Goal: Obtain resource: Download file/media

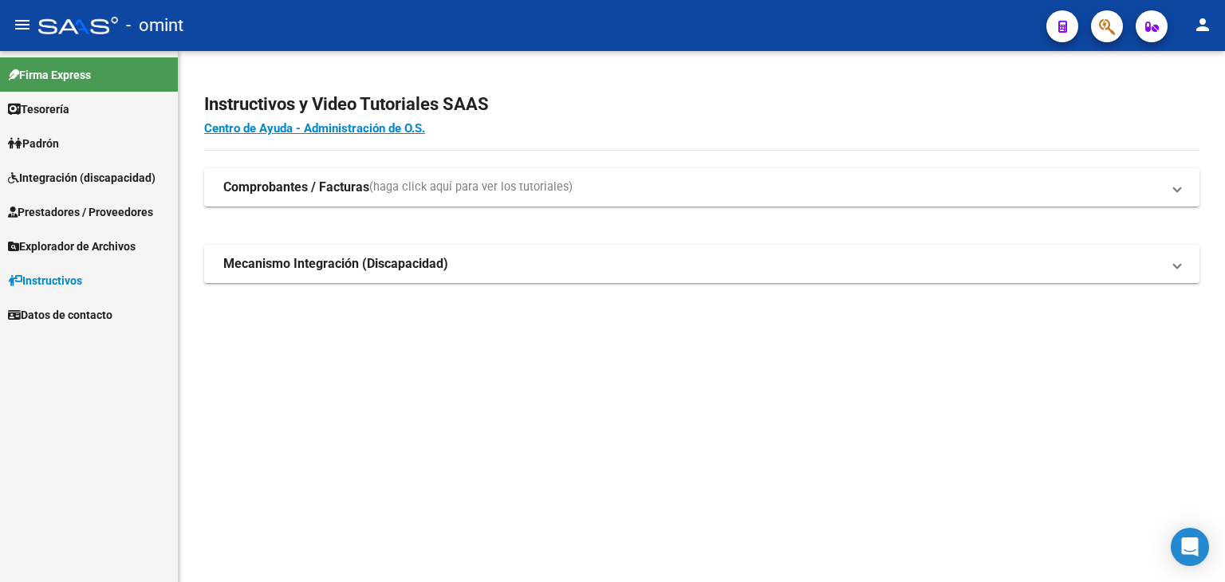
click at [48, 179] on span "Integración (discapacidad)" at bounding box center [82, 178] width 148 height 18
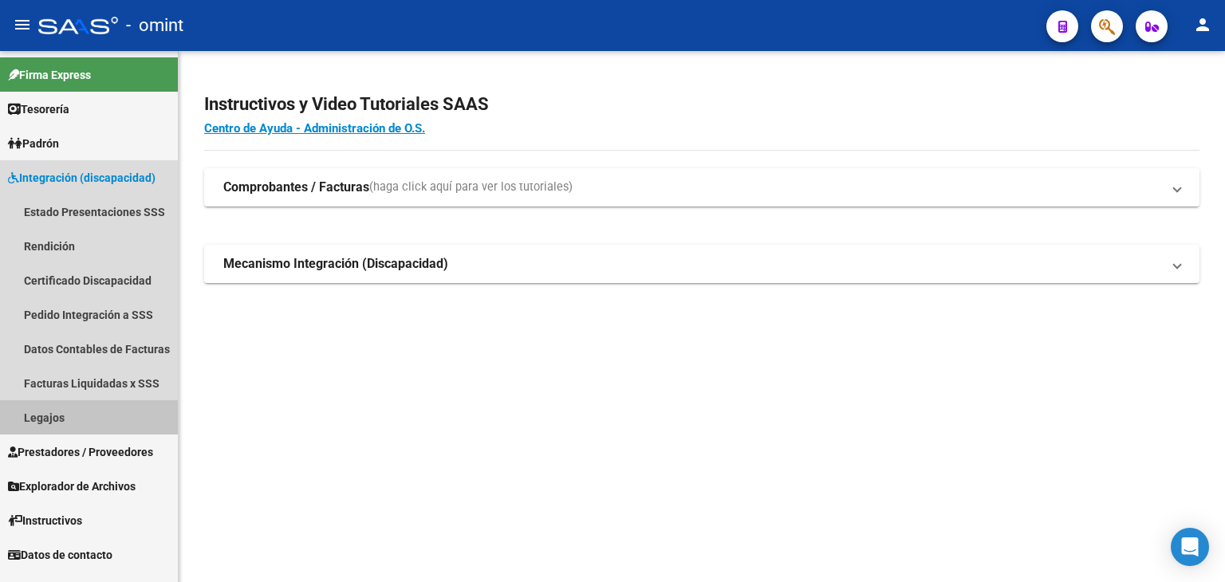
drag, startPoint x: 50, startPoint y: 419, endPoint x: 72, endPoint y: 409, distance: 23.6
click at [50, 418] on link "Legajos" at bounding box center [89, 418] width 178 height 34
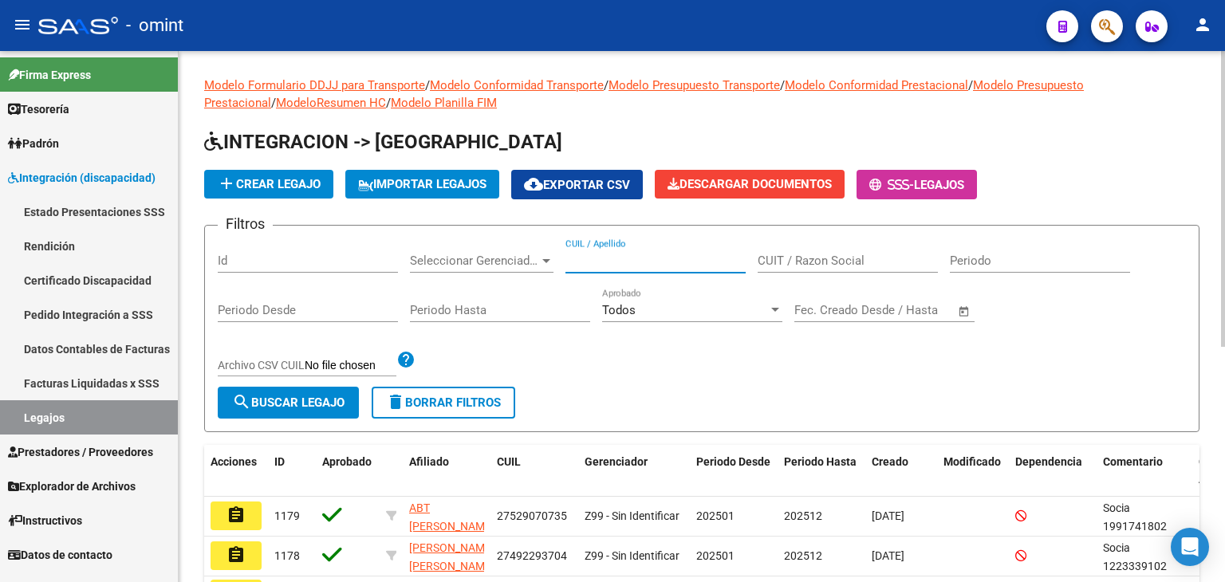
click at [605, 263] on input "CUIL / Apellido" at bounding box center [656, 261] width 180 height 14
paste input "23-54625439-9"
type input "23546254399"
click at [279, 400] on span "search Buscar Legajo" at bounding box center [288, 403] width 112 height 14
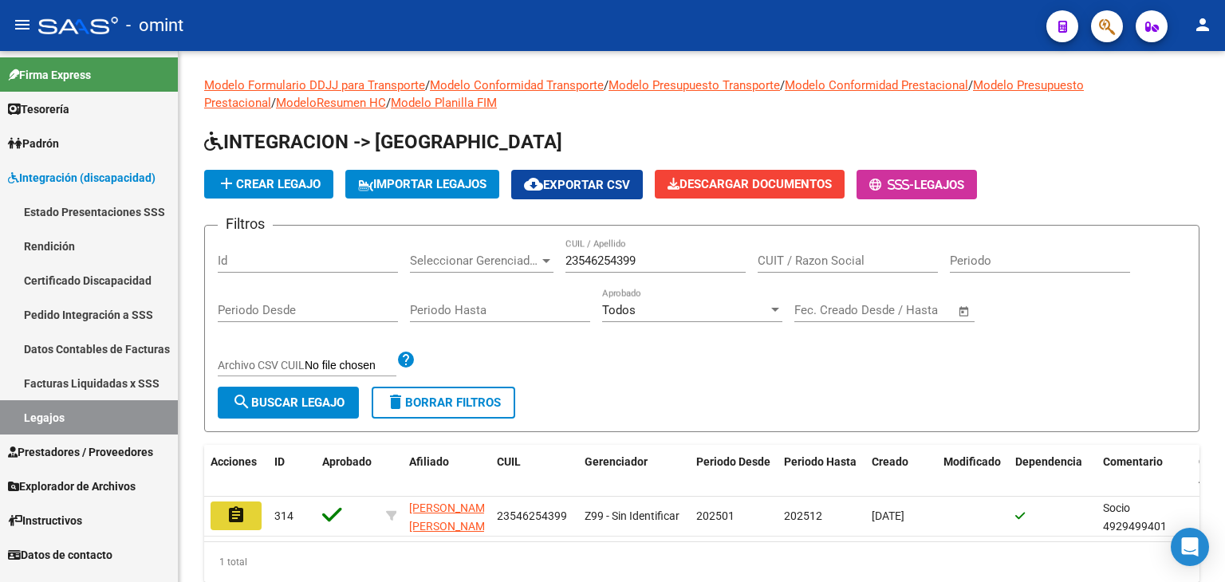
click at [258, 514] on button "assignment" at bounding box center [236, 516] width 51 height 29
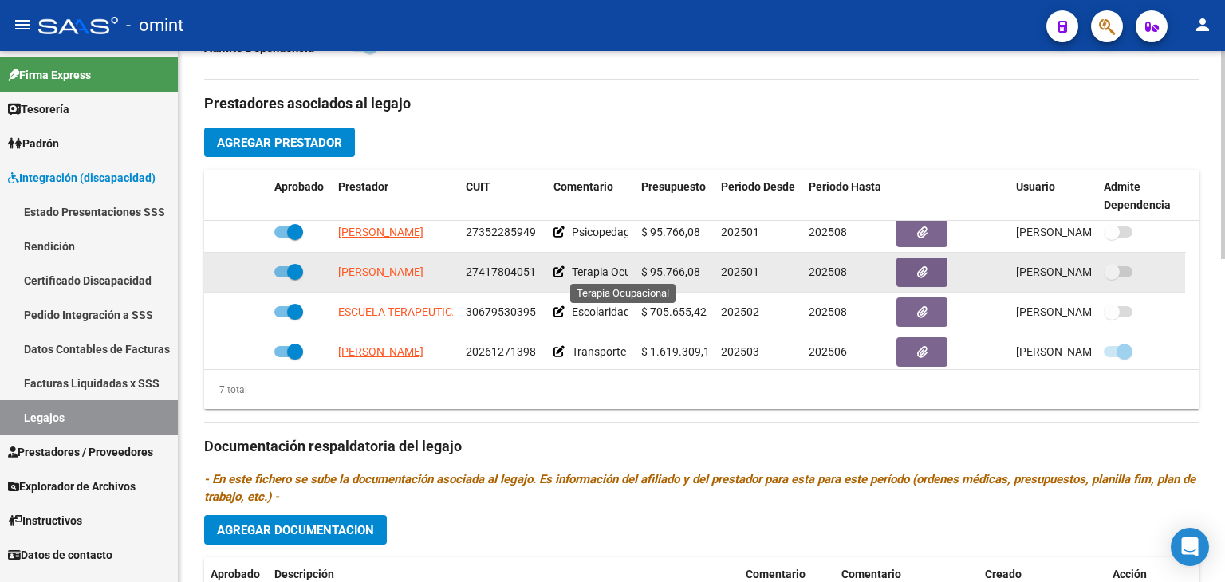
scroll to position [135, 0]
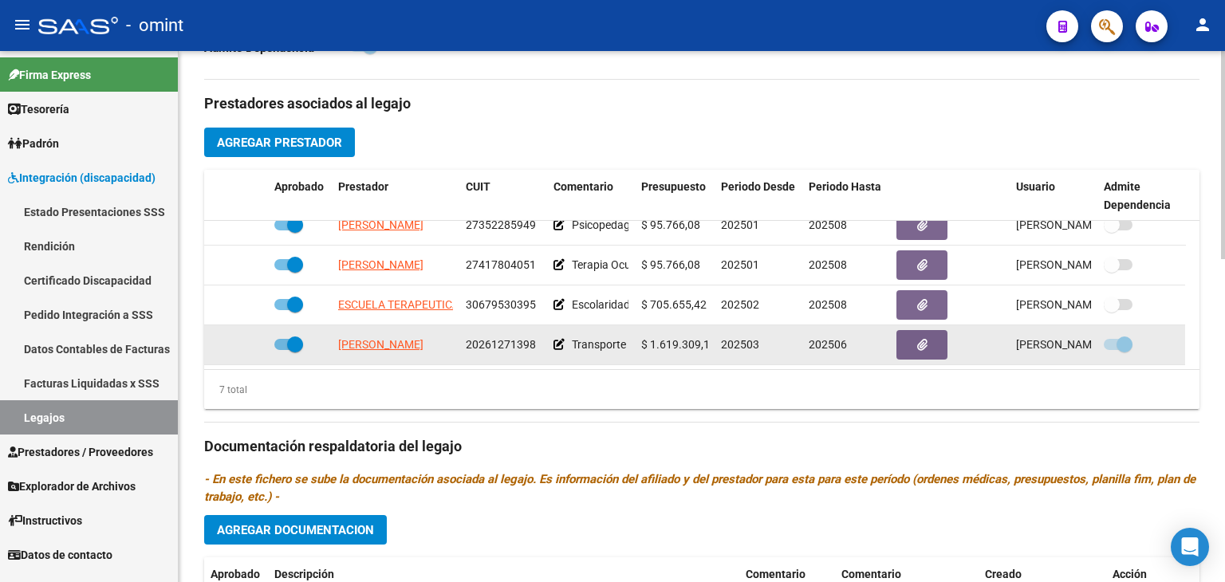
click at [365, 345] on span "[PERSON_NAME]" at bounding box center [380, 344] width 85 height 13
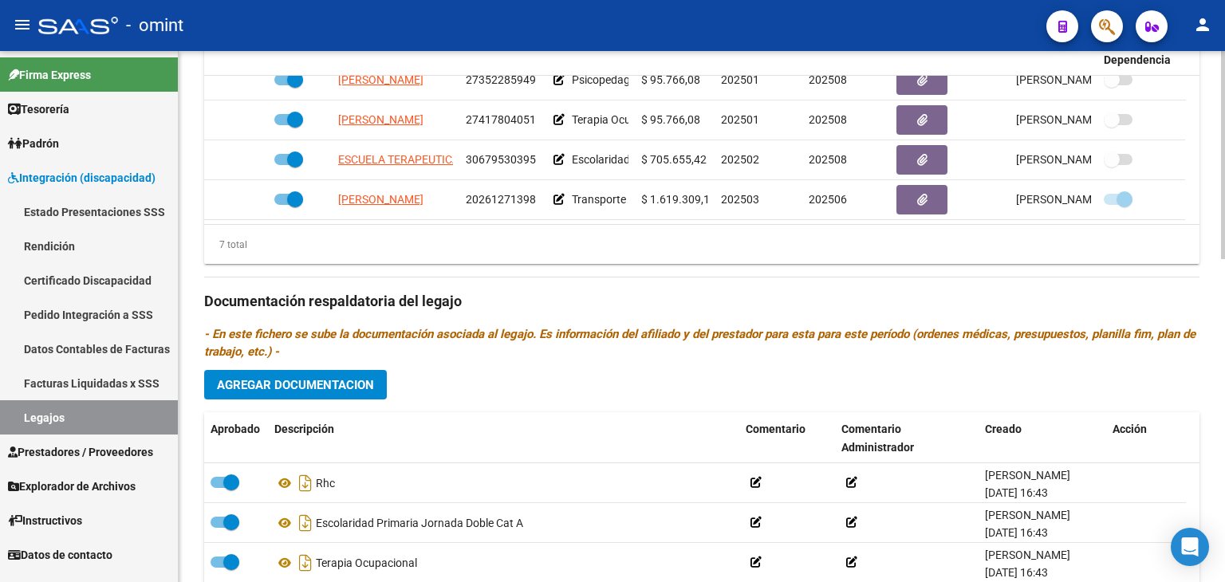
scroll to position [718, 0]
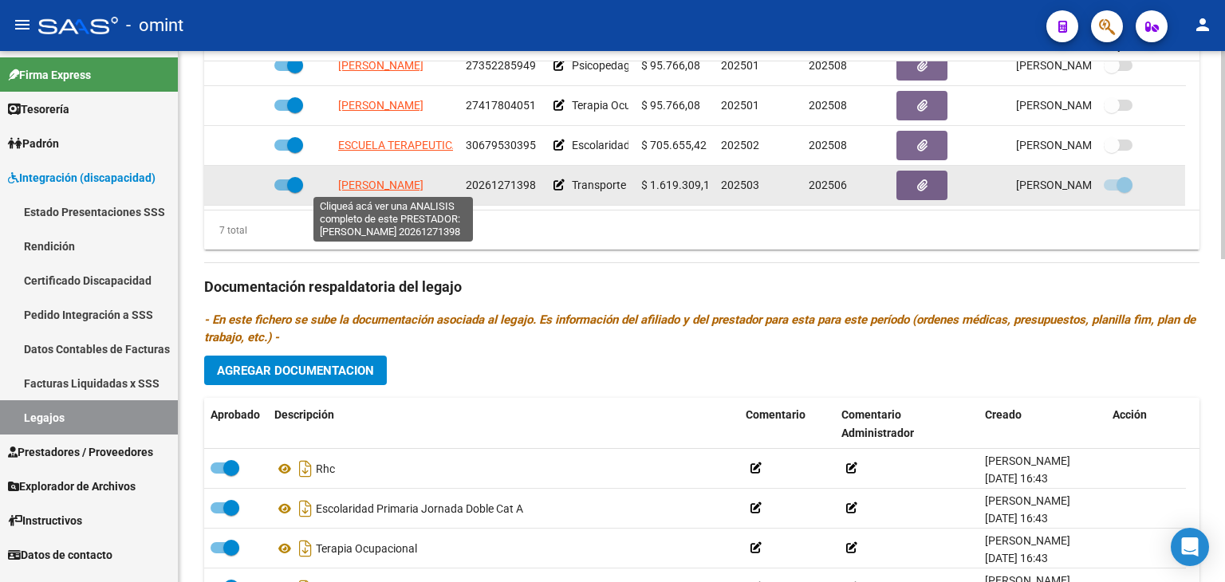
click at [370, 184] on span "[PERSON_NAME]" at bounding box center [380, 185] width 85 height 13
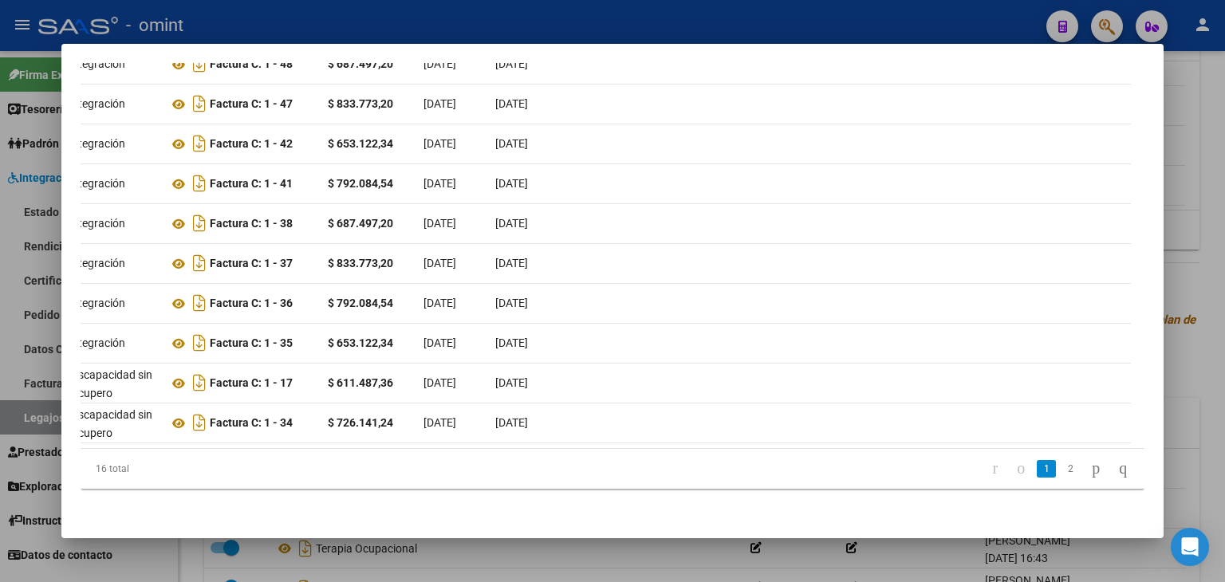
scroll to position [0, 0]
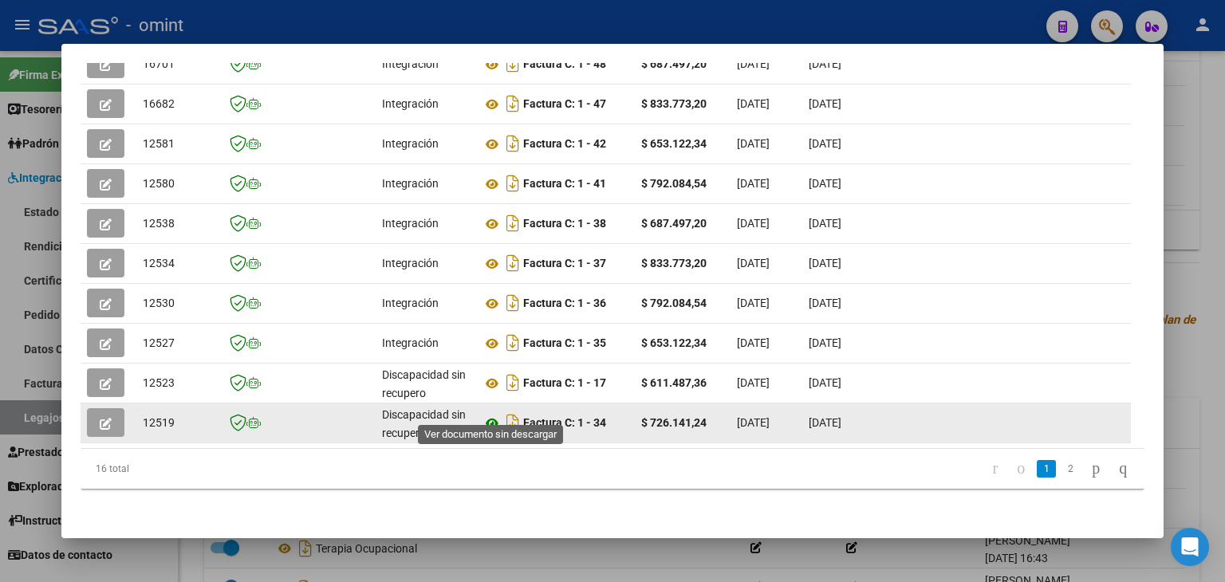
click at [484, 414] on icon at bounding box center [492, 423] width 21 height 19
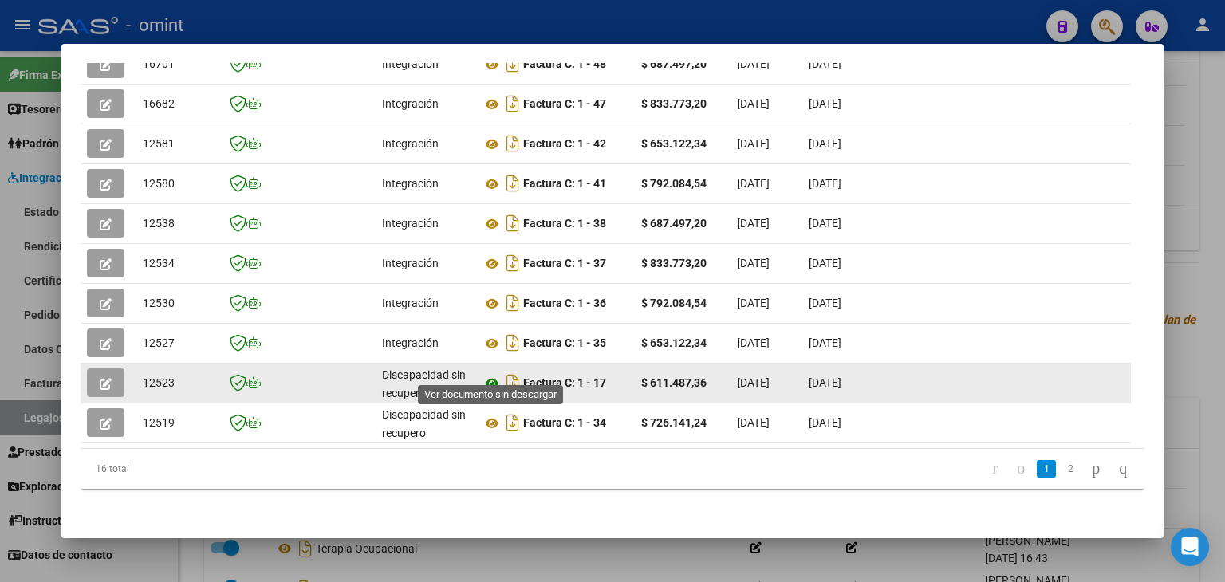
click at [491, 374] on icon at bounding box center [492, 383] width 21 height 19
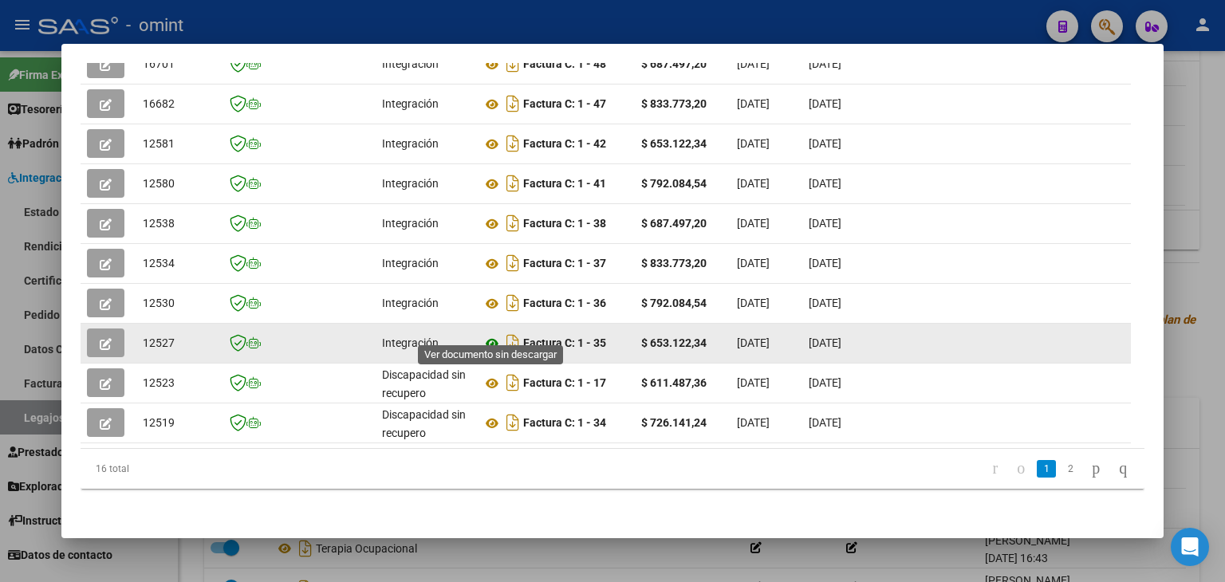
click at [494, 334] on icon at bounding box center [492, 343] width 21 height 19
click at [105, 338] on icon "button" at bounding box center [106, 344] width 12 height 12
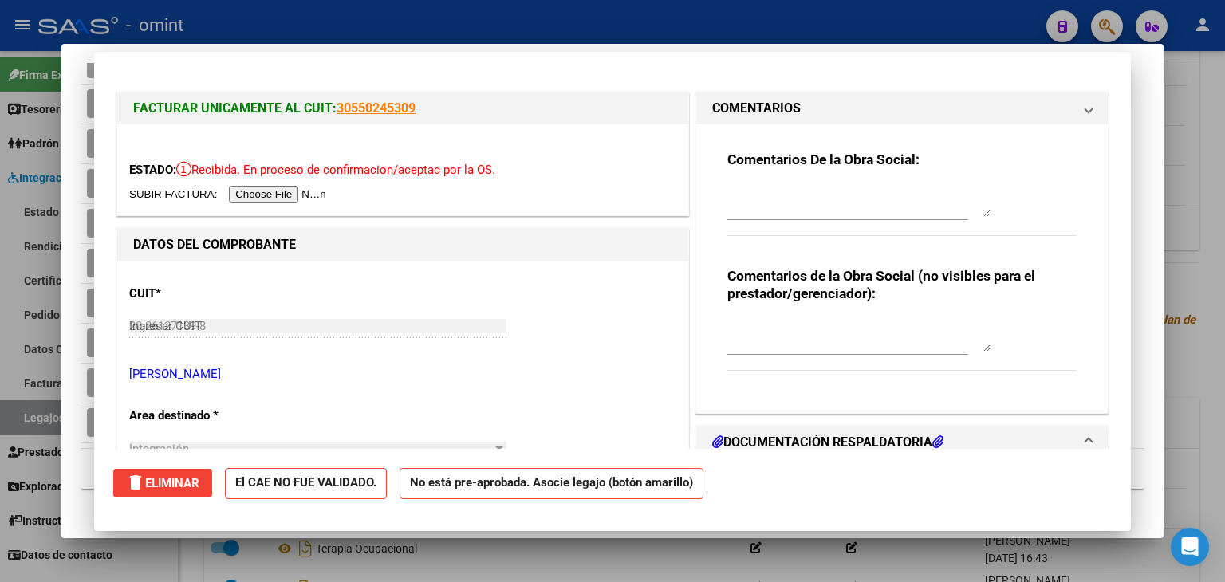
type input "$ 0,00"
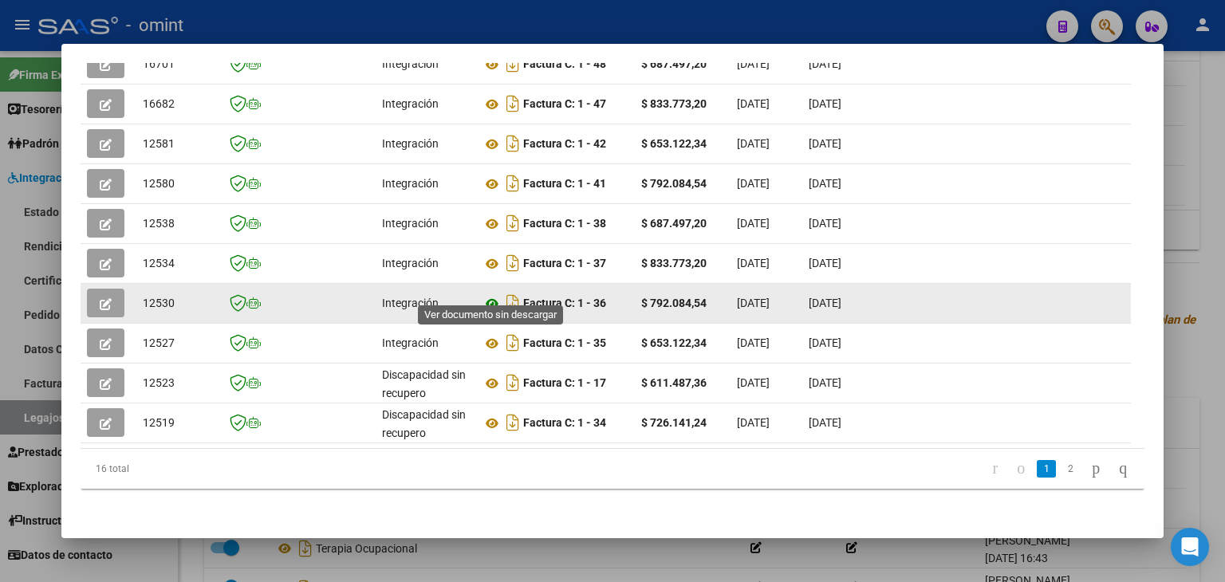
click at [495, 294] on icon at bounding box center [492, 303] width 21 height 19
click at [105, 298] on icon "button" at bounding box center [106, 304] width 12 height 12
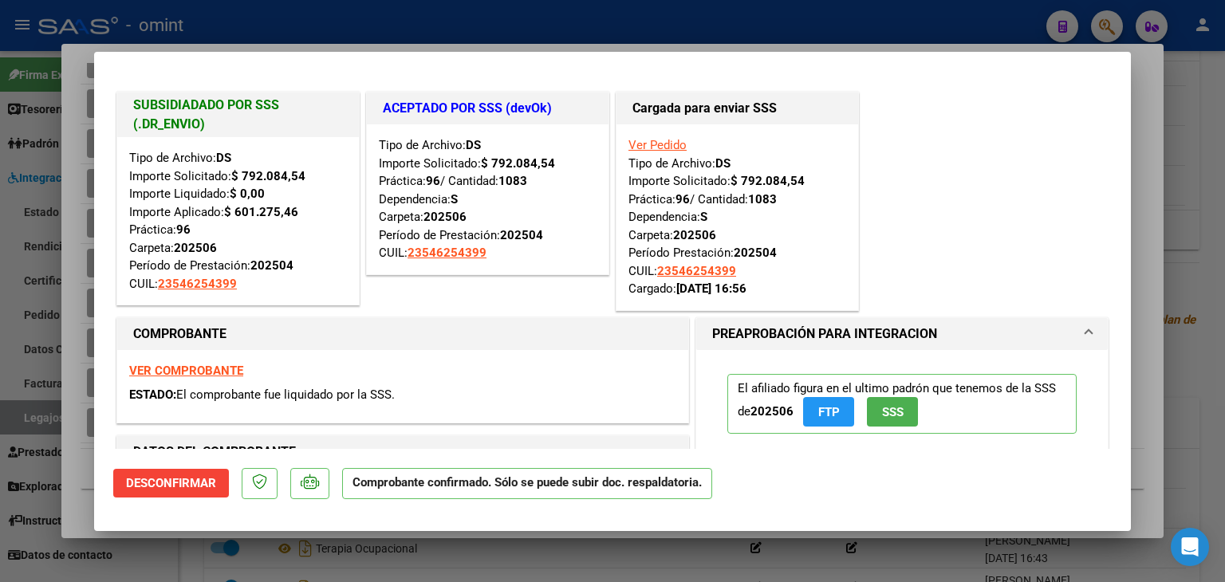
type input "$ 0,00"
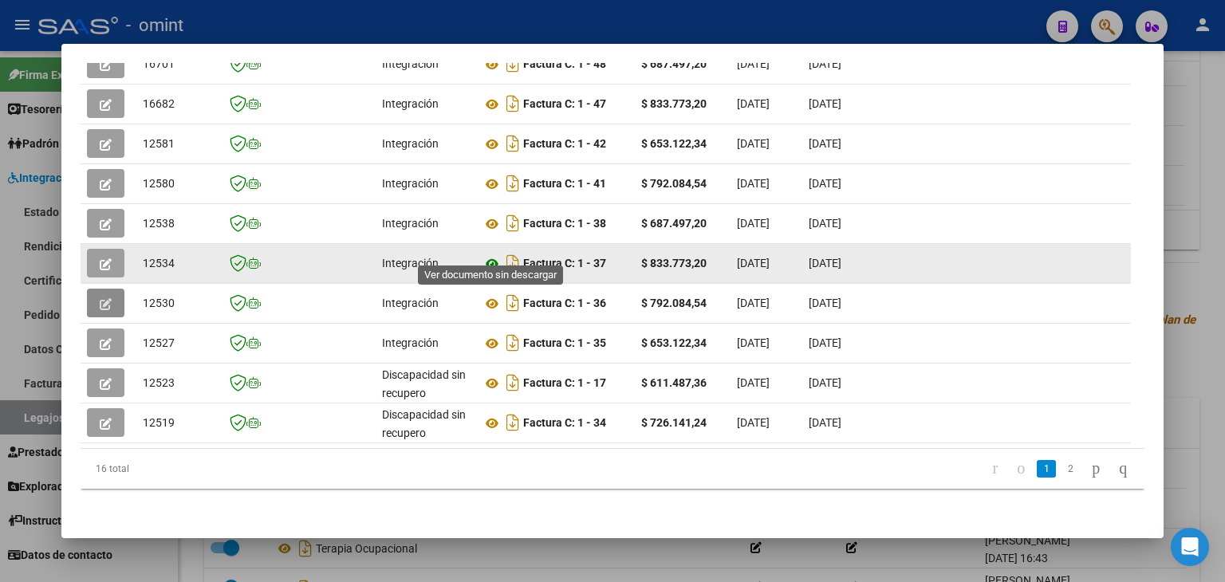
click at [492, 255] on icon at bounding box center [492, 264] width 21 height 19
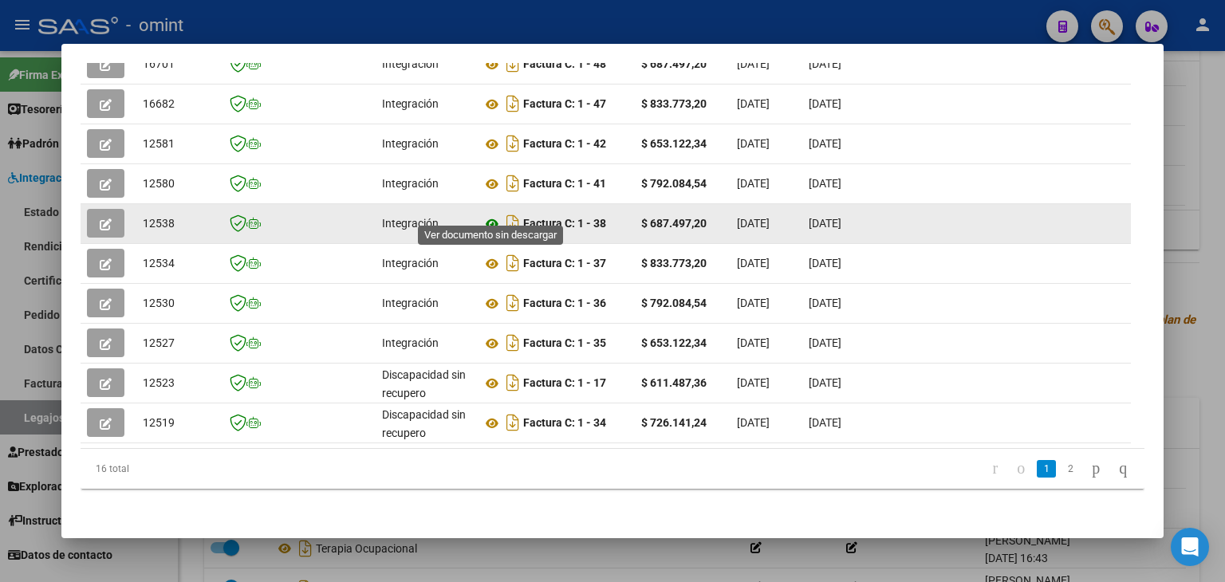
click at [490, 215] on icon at bounding box center [492, 224] width 21 height 19
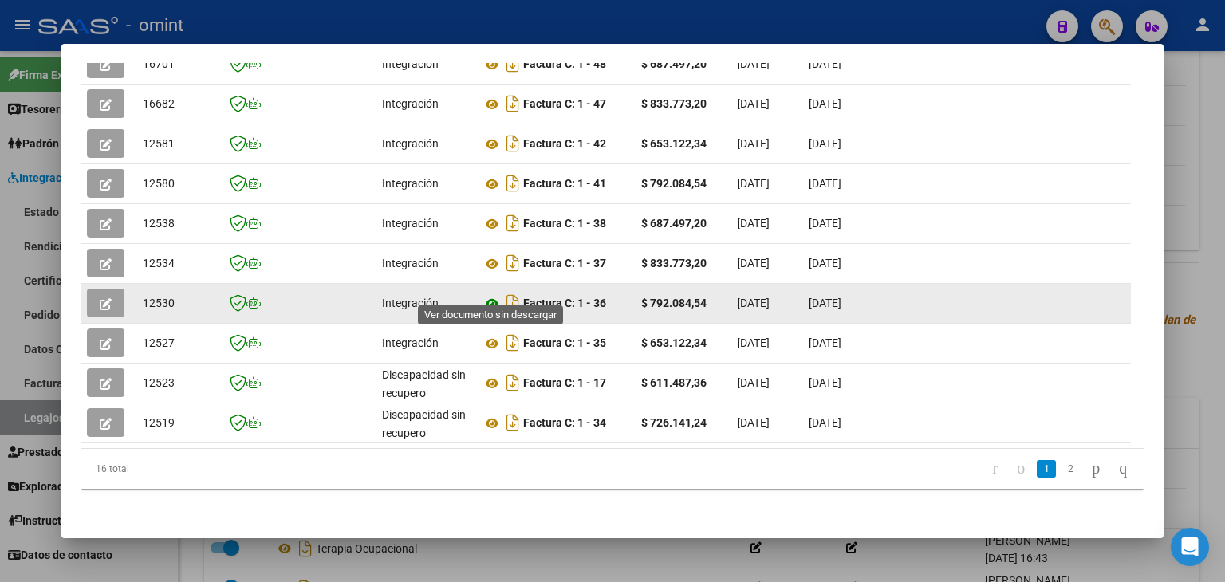
click at [498, 294] on icon at bounding box center [492, 303] width 21 height 19
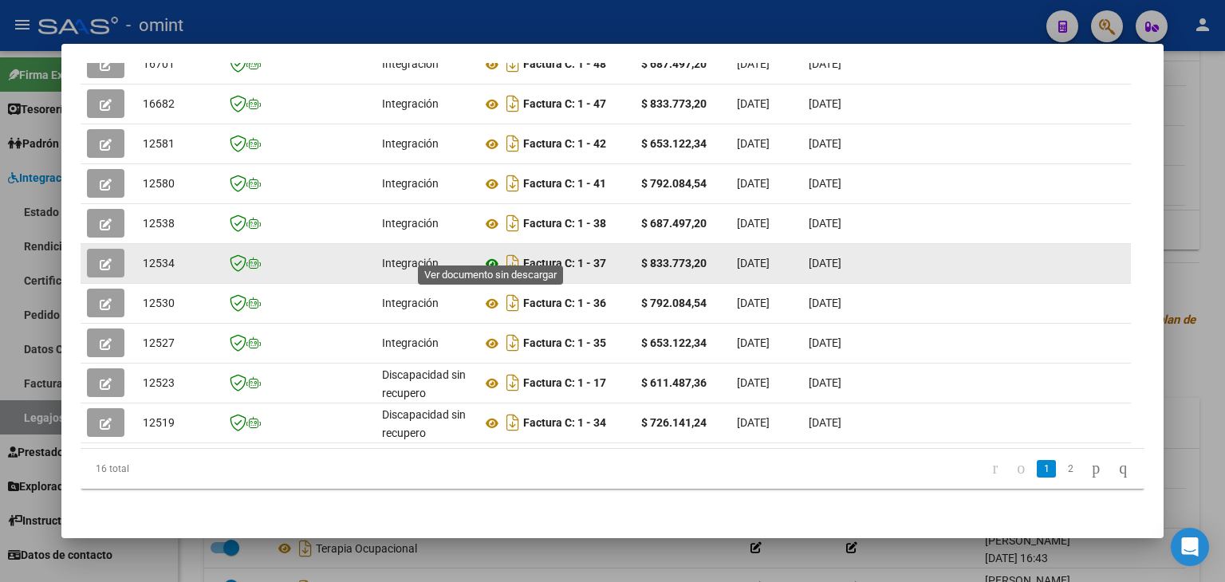
click at [488, 255] on icon at bounding box center [492, 264] width 21 height 19
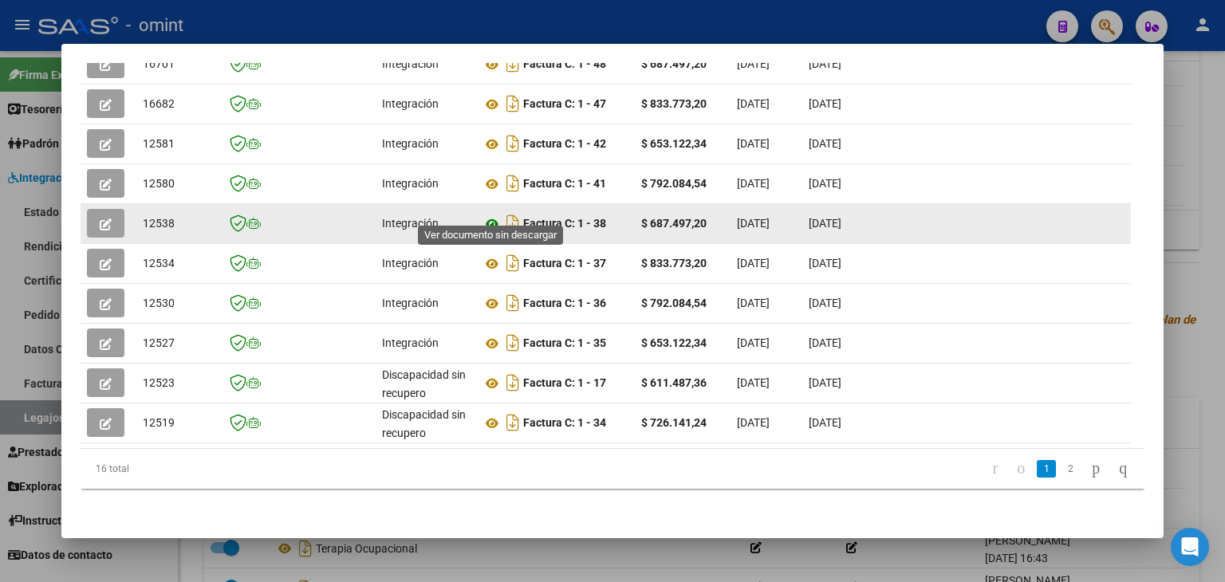
click at [487, 215] on icon at bounding box center [492, 224] width 21 height 19
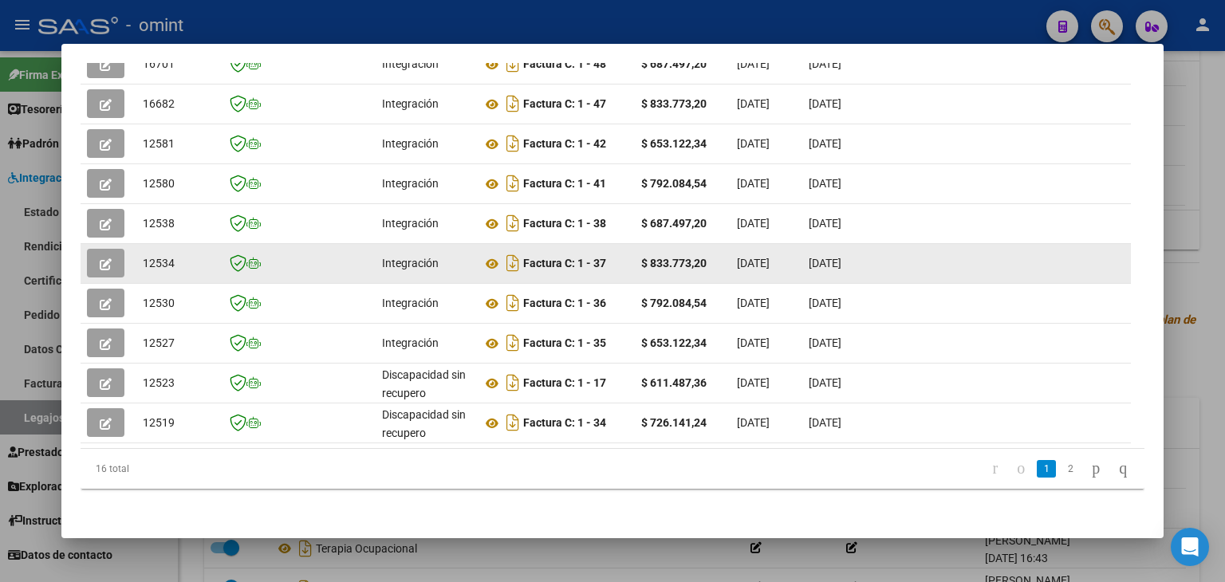
click at [106, 258] on icon "button" at bounding box center [106, 264] width 12 height 12
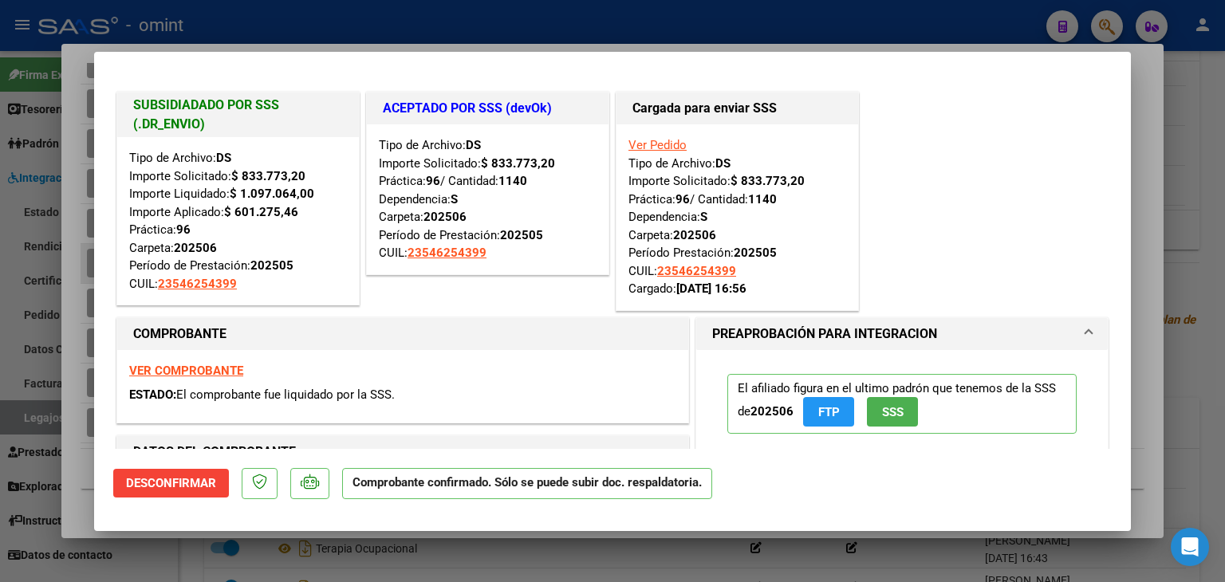
type input "$ 0,00"
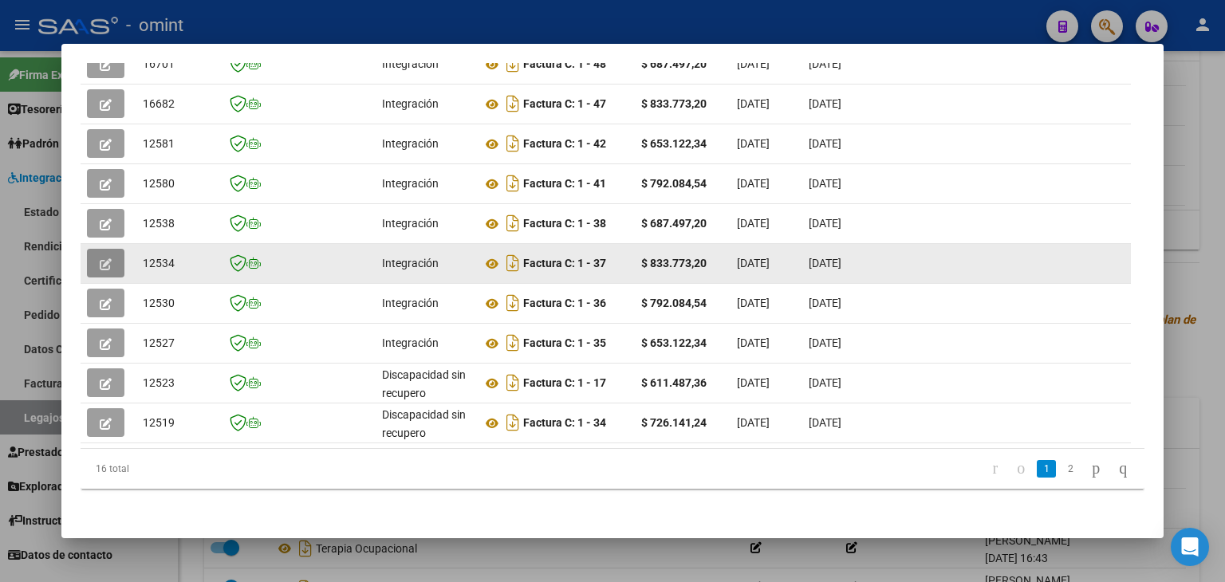
click at [100, 258] on icon "button" at bounding box center [106, 264] width 12 height 12
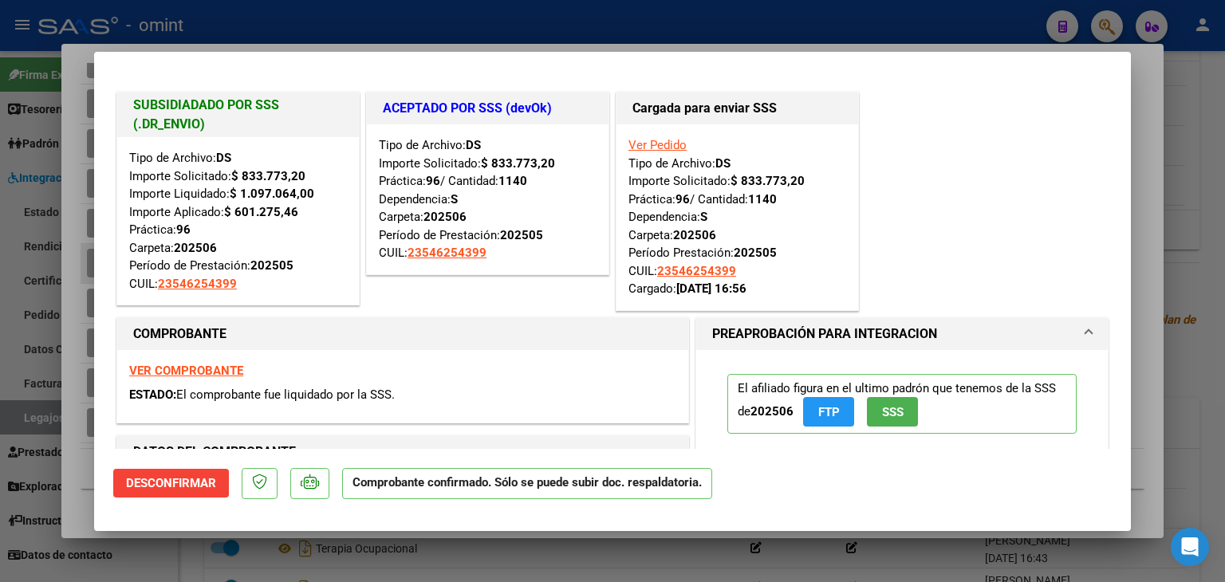
type input "$ 0,00"
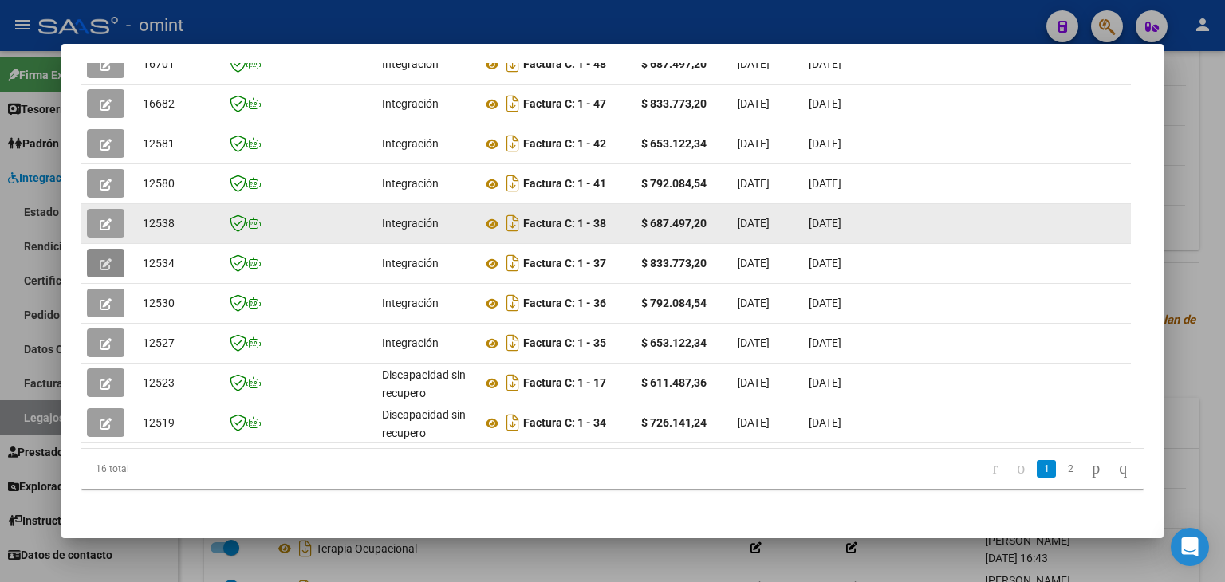
click at [109, 219] on icon "button" at bounding box center [106, 225] width 12 height 12
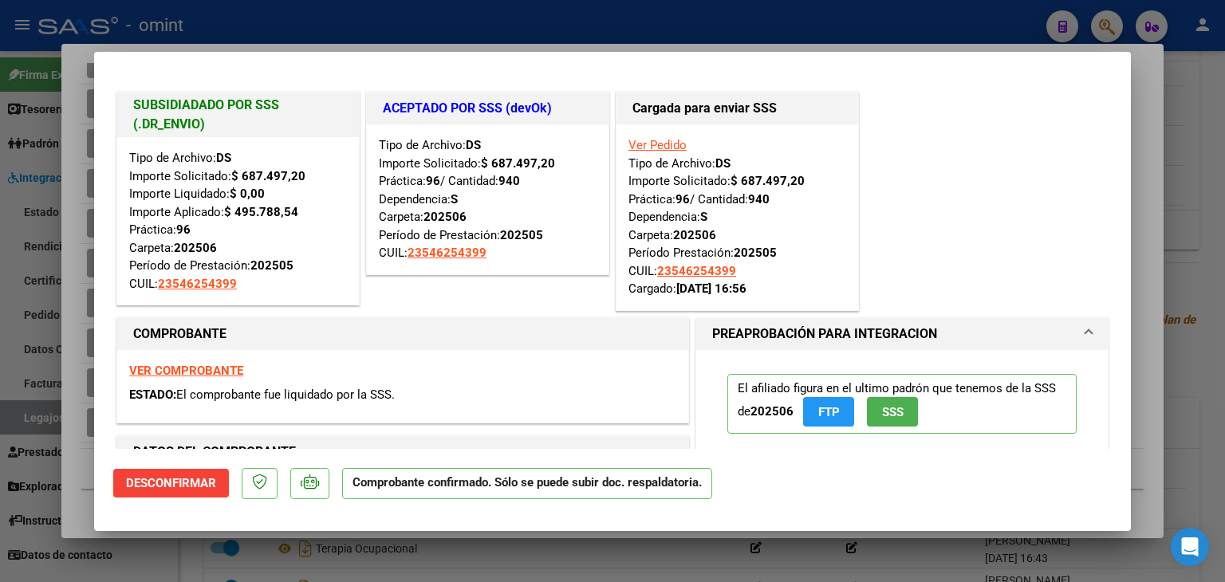
type input "$ 0,00"
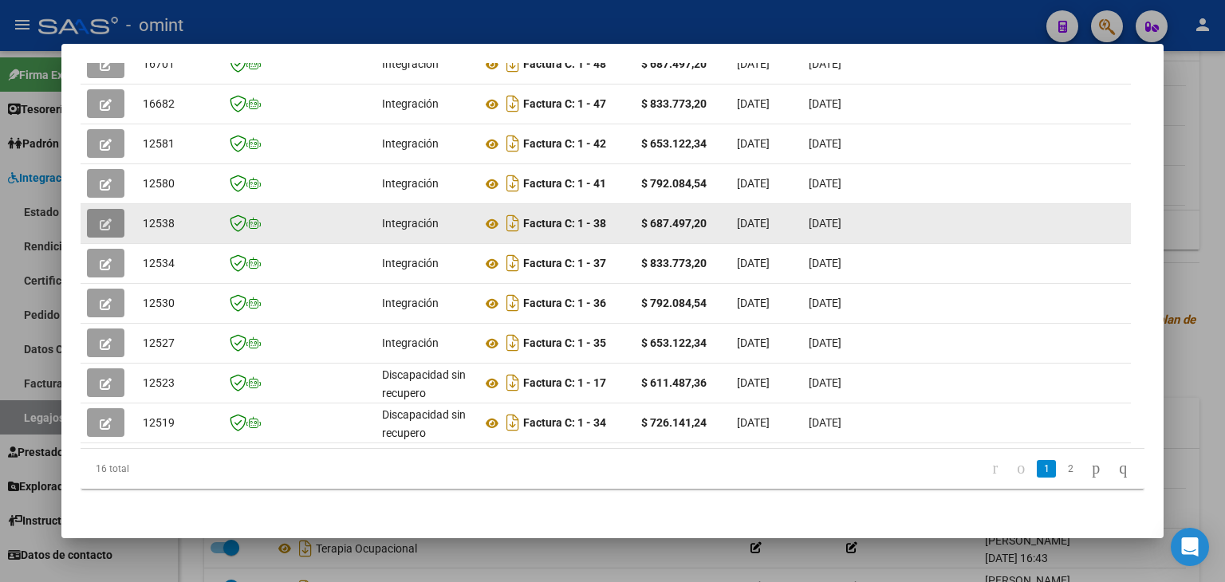
scroll to position [389, 0]
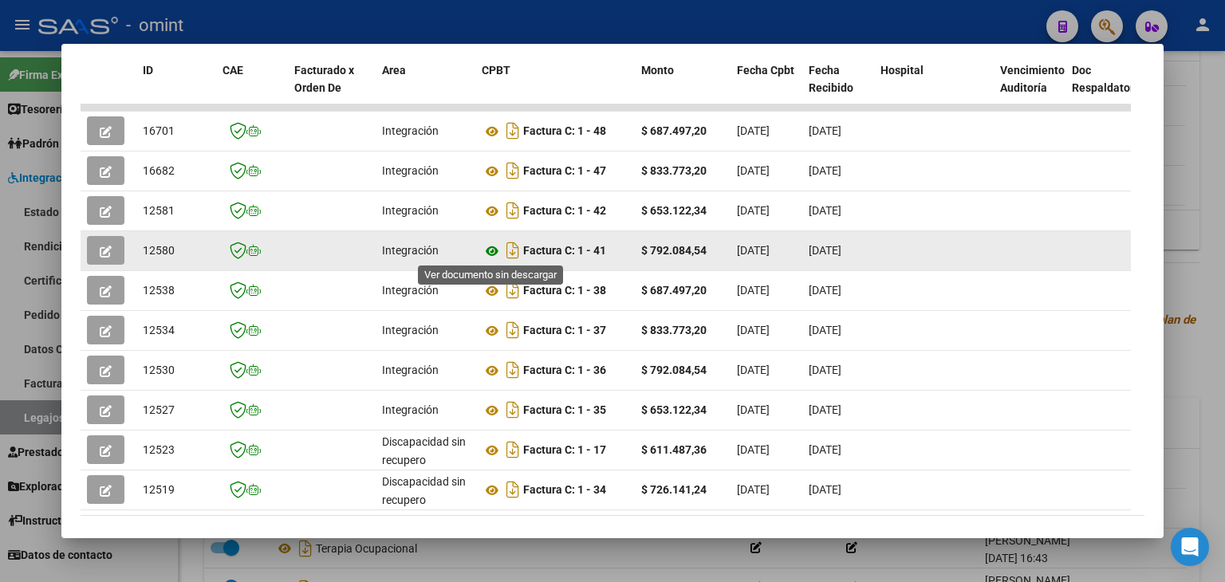
click at [492, 252] on icon at bounding box center [492, 251] width 21 height 19
click at [100, 255] on icon "button" at bounding box center [106, 252] width 12 height 12
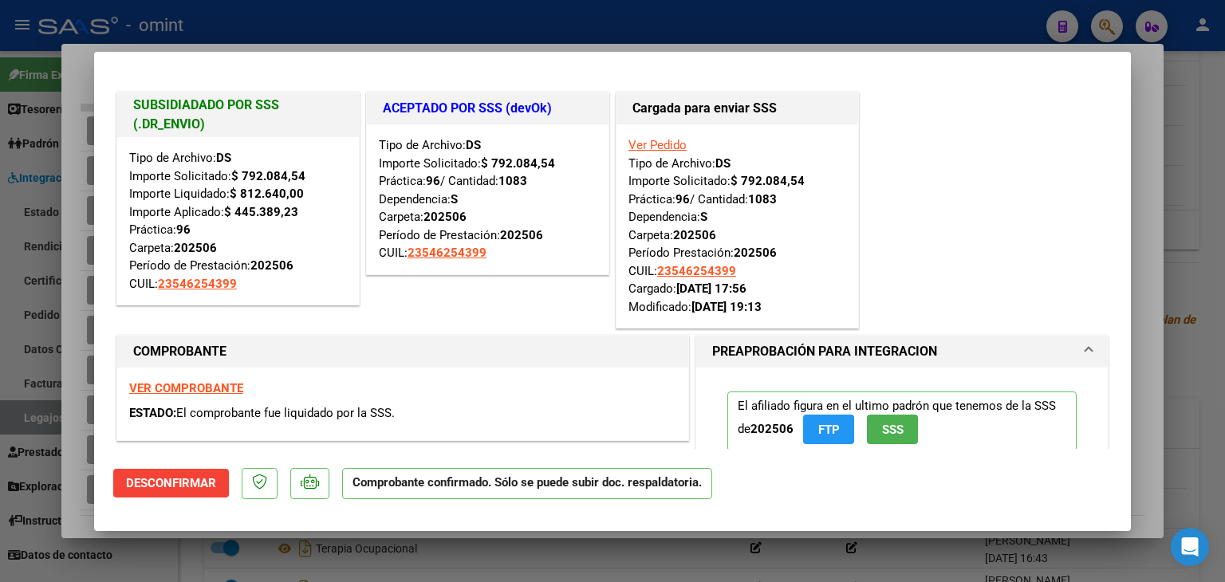
drag, startPoint x: 909, startPoint y: 155, endPoint x: 927, endPoint y: 150, distance: 19.0
click at [922, 152] on div "SUBSIDIADADO POR SSS (.DR_ENVIO) Tipo de Archivo: DS Importe Solicitado: $ 792.…" at bounding box center [612, 210] width 999 height 243
type input "$ 0,00"
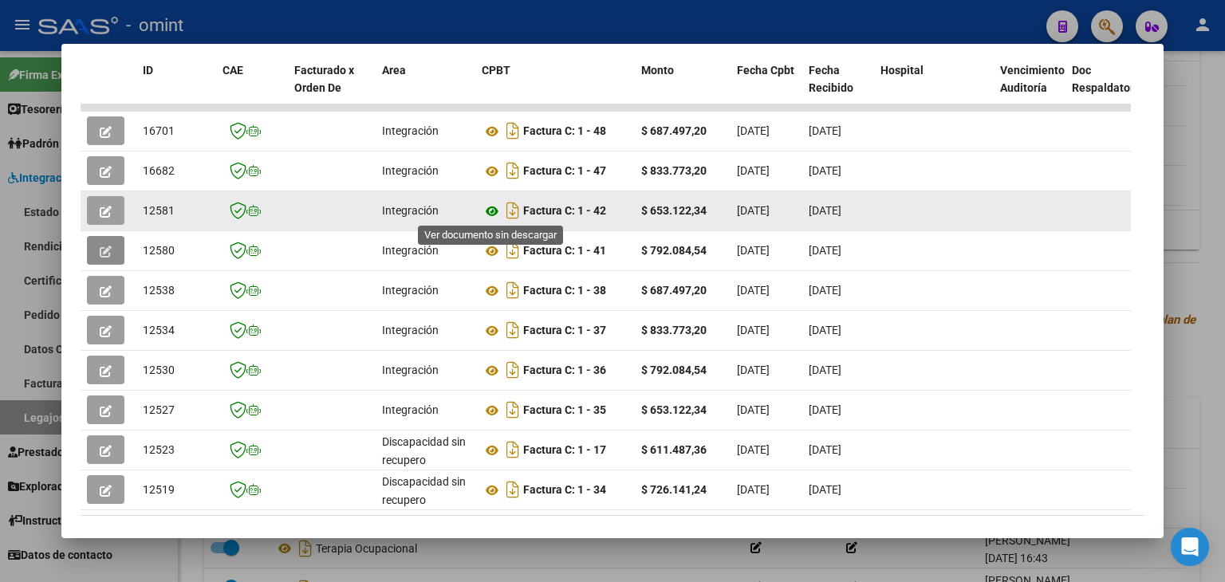
click at [487, 209] on icon at bounding box center [492, 211] width 21 height 19
click at [99, 212] on button "button" at bounding box center [105, 210] width 37 height 29
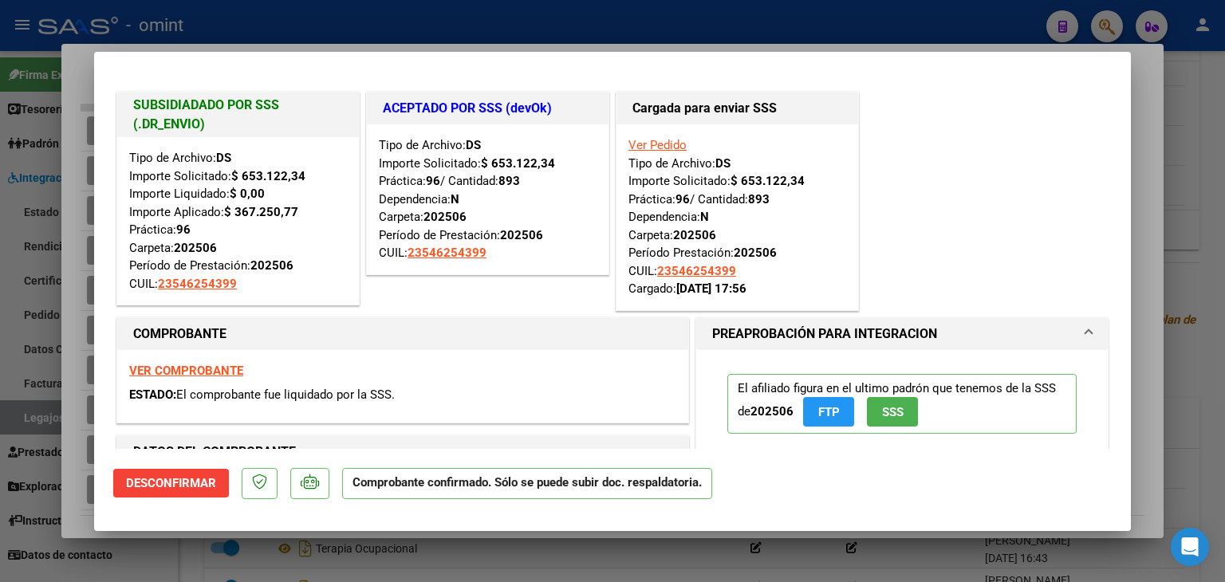
type input "$ 0,00"
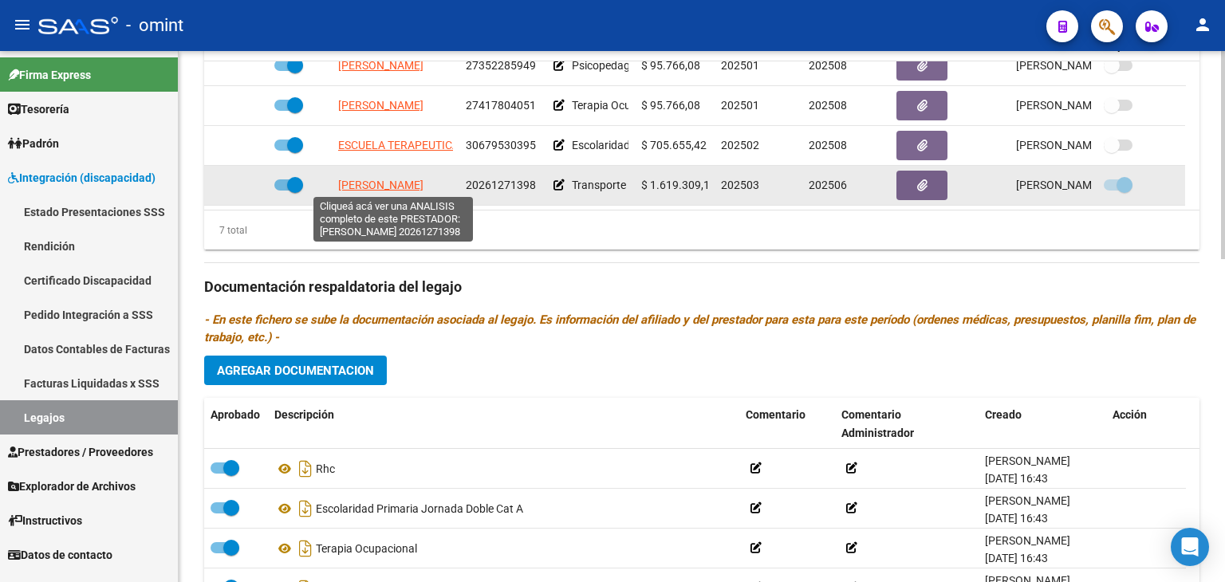
click at [365, 186] on span "[PERSON_NAME]" at bounding box center [380, 185] width 85 height 13
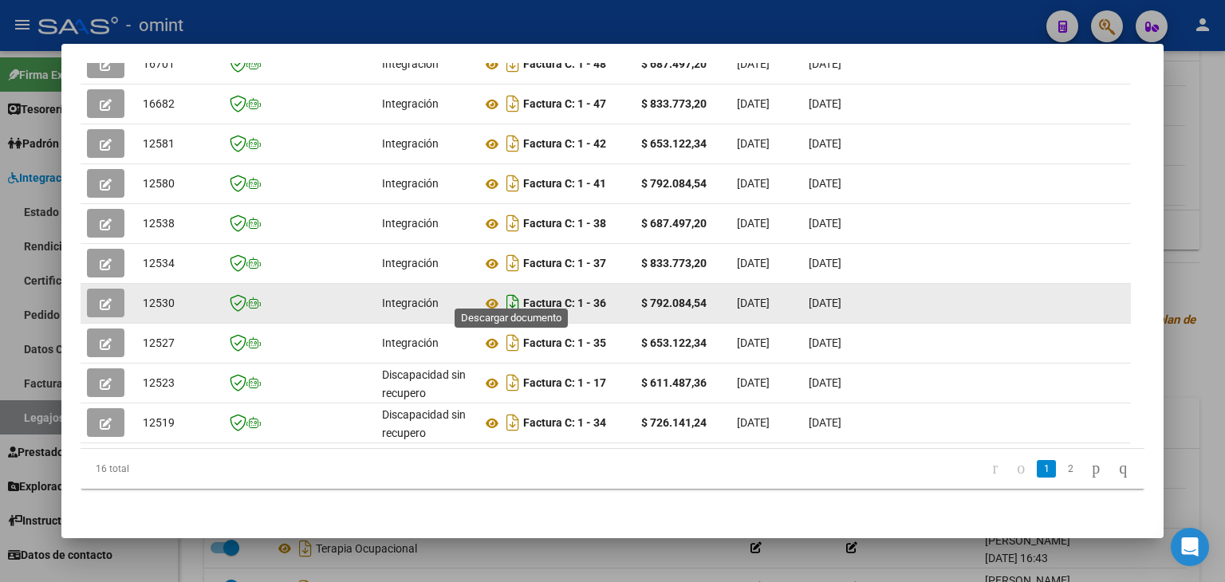
scroll to position [469, 0]
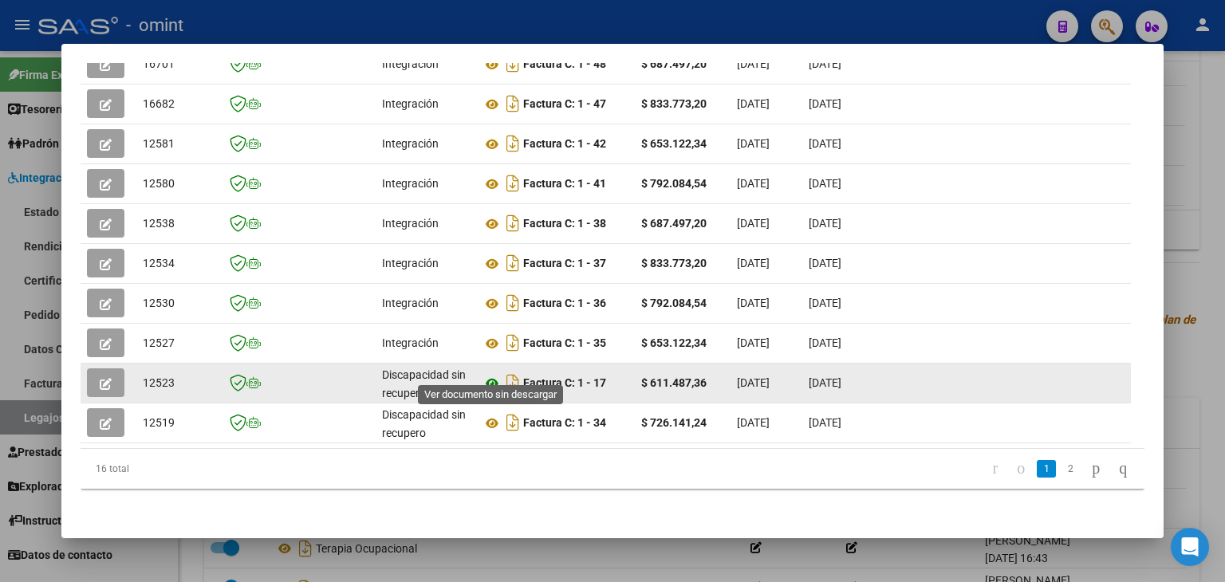
click at [488, 374] on icon at bounding box center [492, 383] width 21 height 19
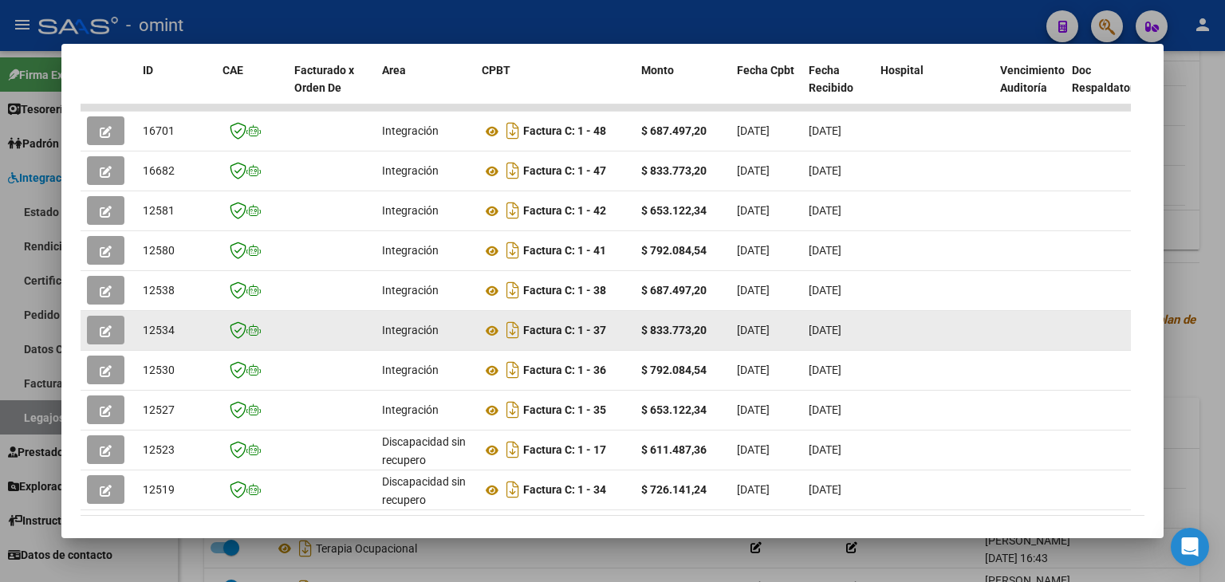
scroll to position [230, 0]
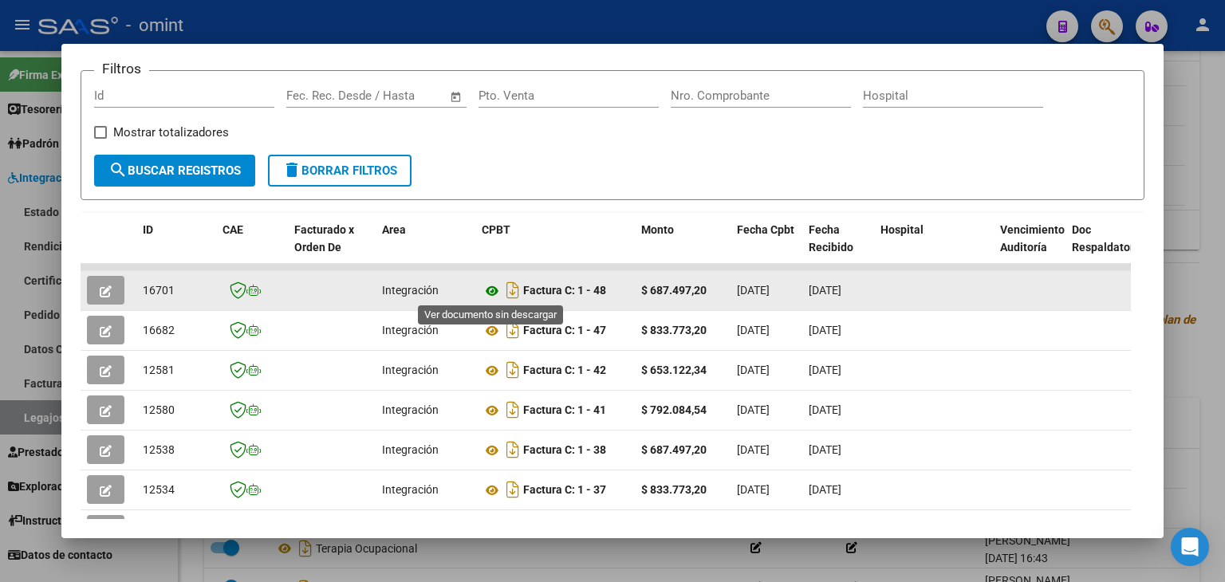
click at [489, 288] on icon at bounding box center [492, 291] width 21 height 19
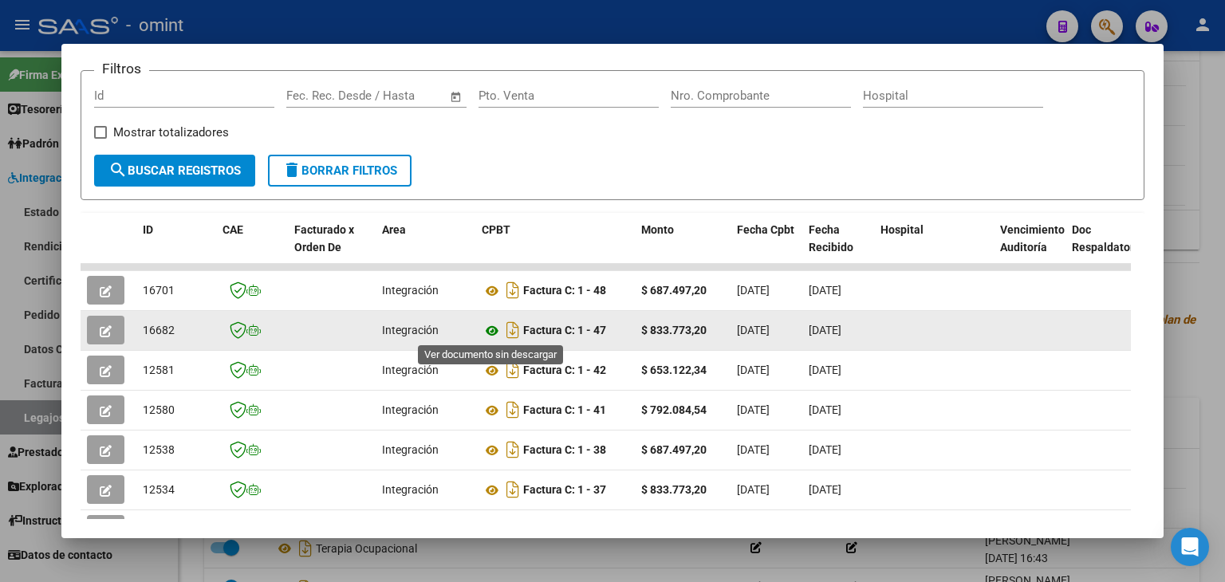
click at [495, 327] on icon at bounding box center [492, 331] width 21 height 19
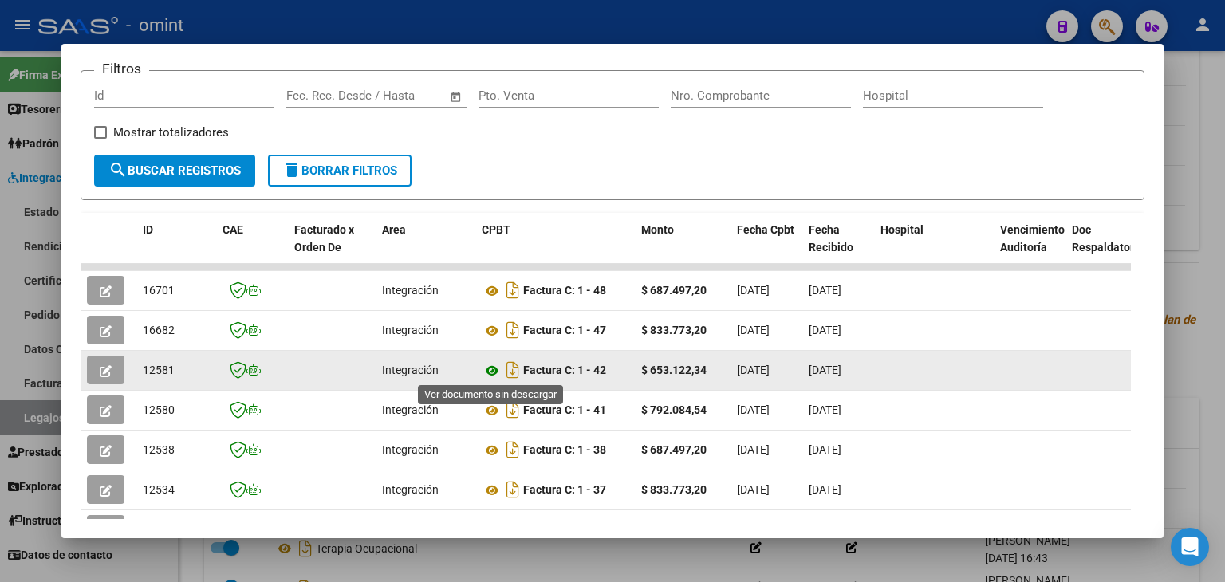
click at [490, 368] on icon at bounding box center [492, 370] width 21 height 19
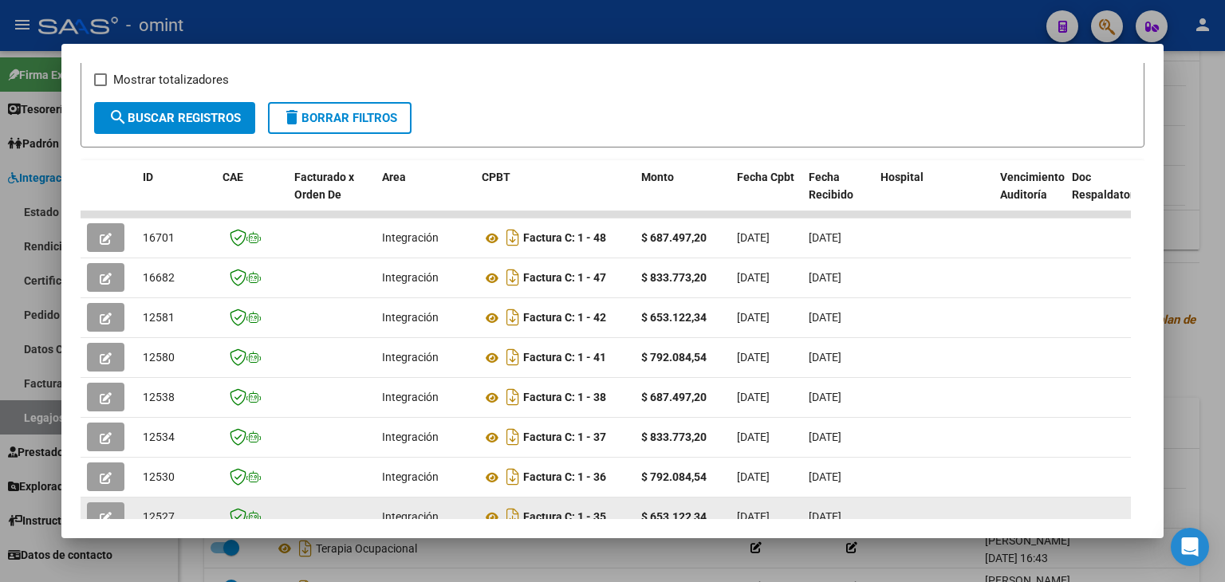
scroll to position [310, 0]
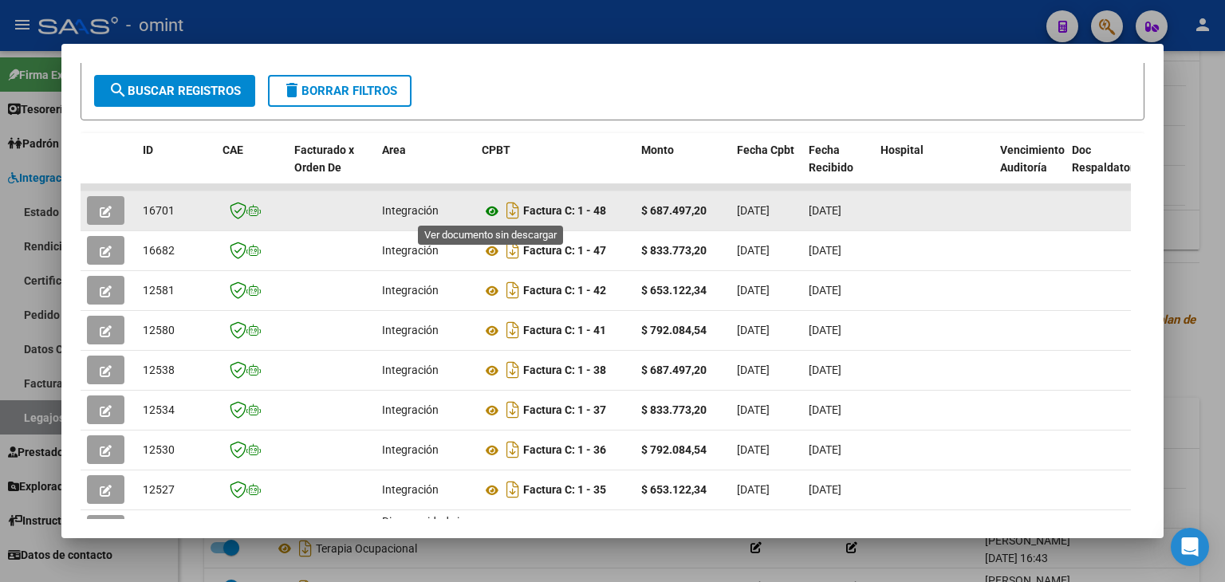
click at [488, 208] on icon at bounding box center [492, 211] width 21 height 19
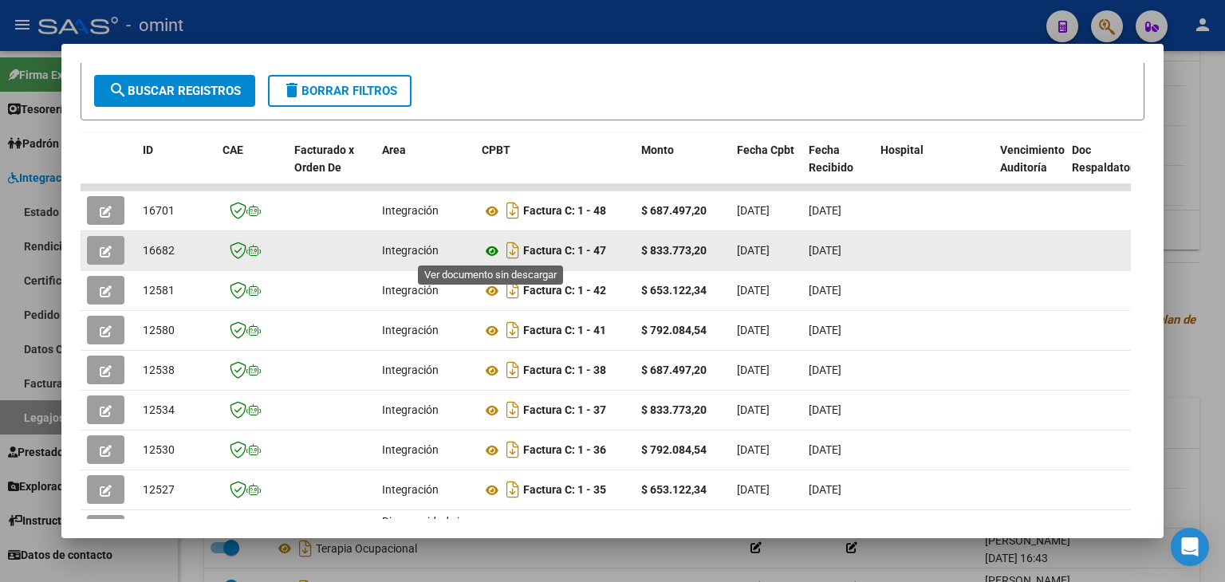
click at [488, 247] on icon at bounding box center [492, 251] width 21 height 19
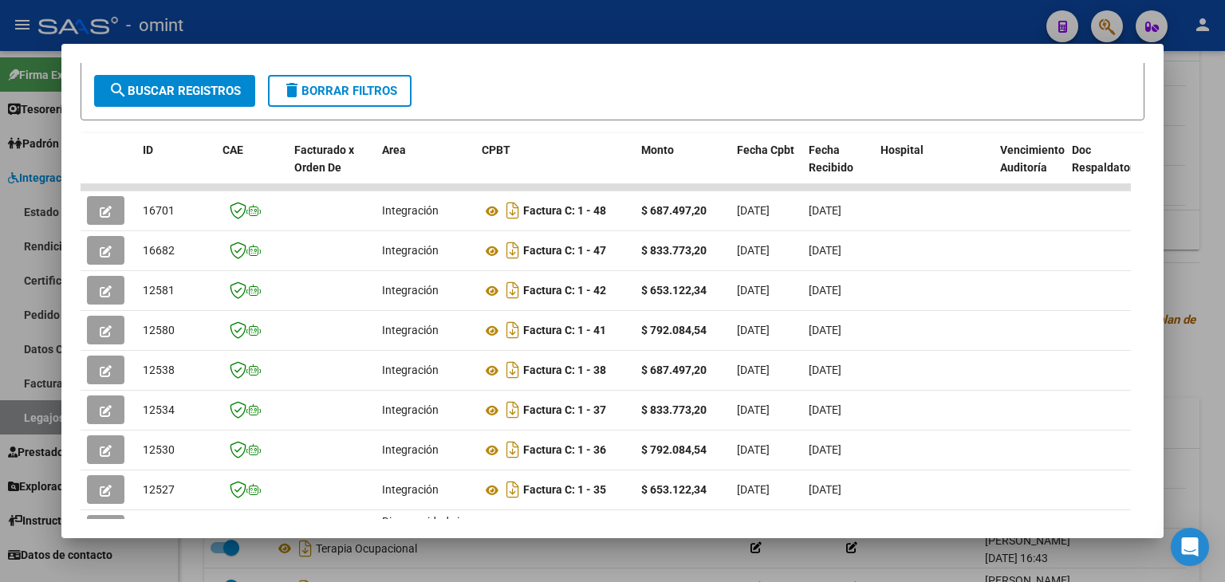
click at [533, 58] on mat-dialog-container "Análisis Prestador - CUIT: 20261271398 cloud_download Exportar CSV ABM ARCA Imp…" at bounding box center [612, 291] width 1103 height 495
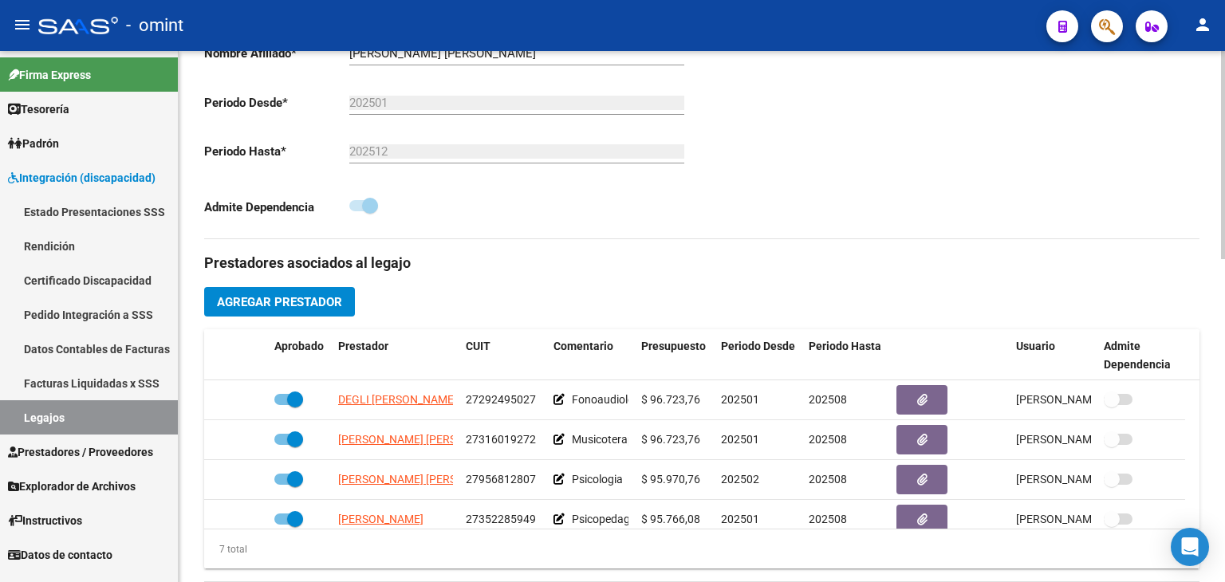
scroll to position [160, 0]
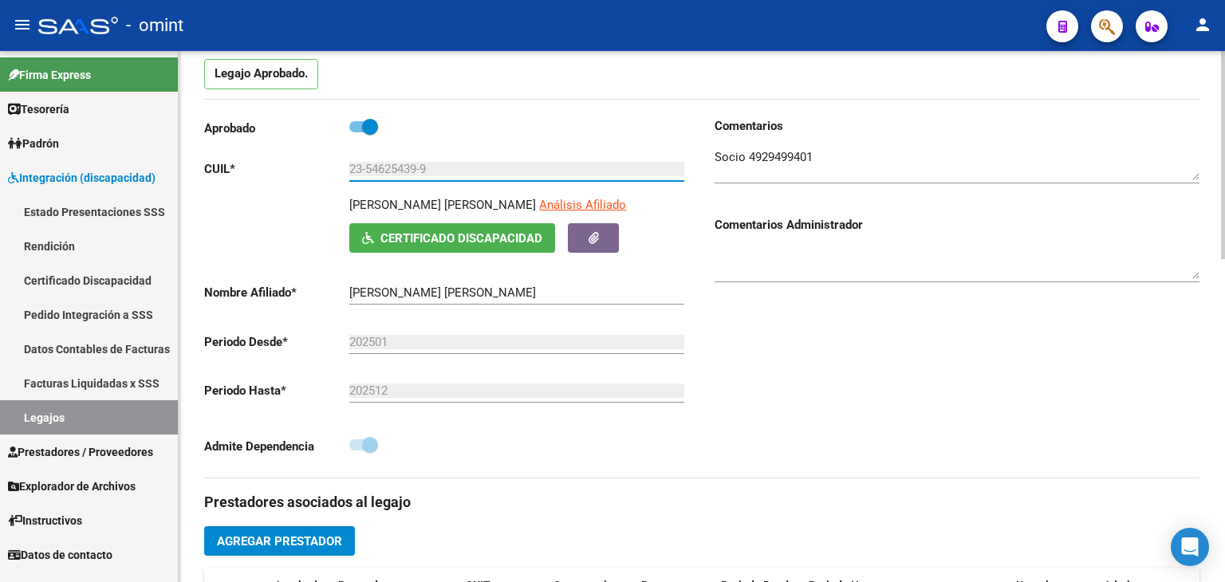
click at [396, 170] on input "23-54625439-9" at bounding box center [516, 169] width 335 height 14
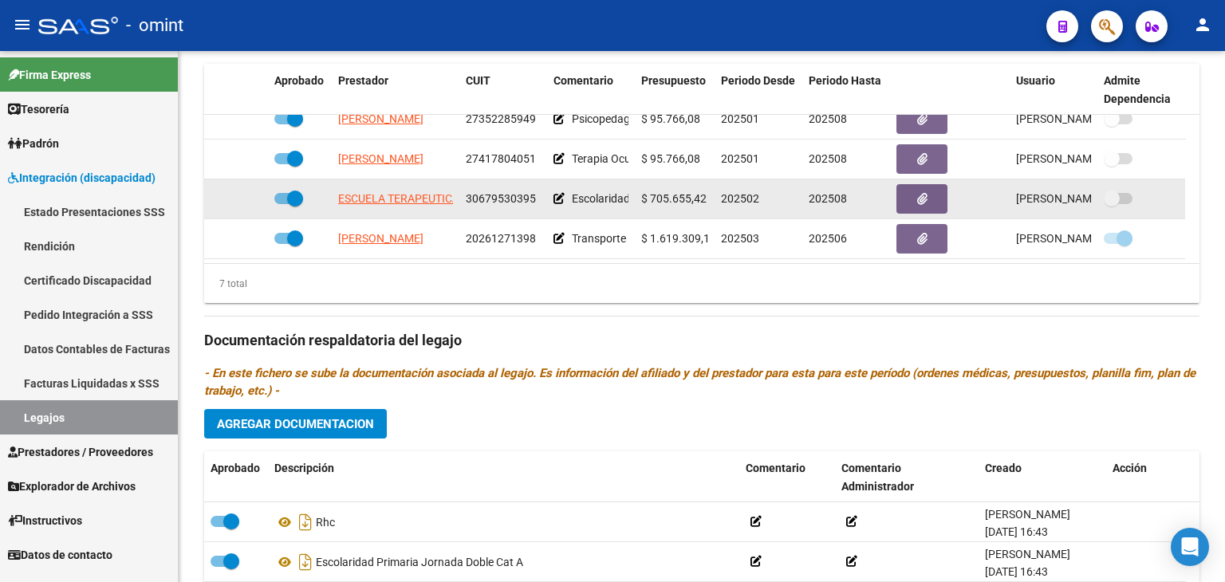
scroll to position [664, 0]
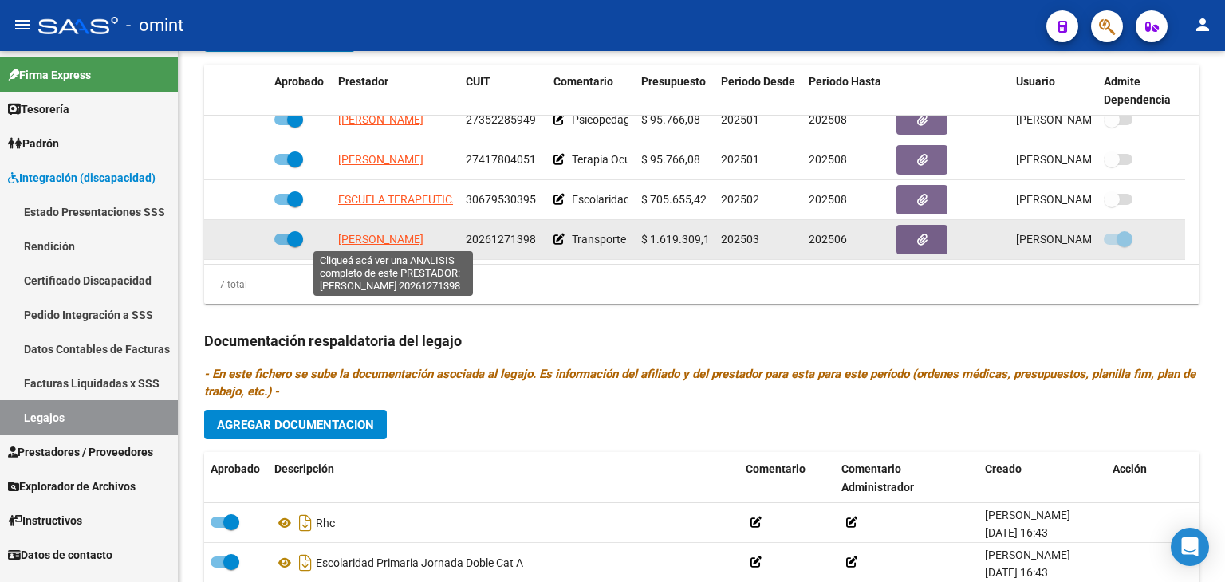
click at [367, 234] on span "[PERSON_NAME]" at bounding box center [380, 239] width 85 height 13
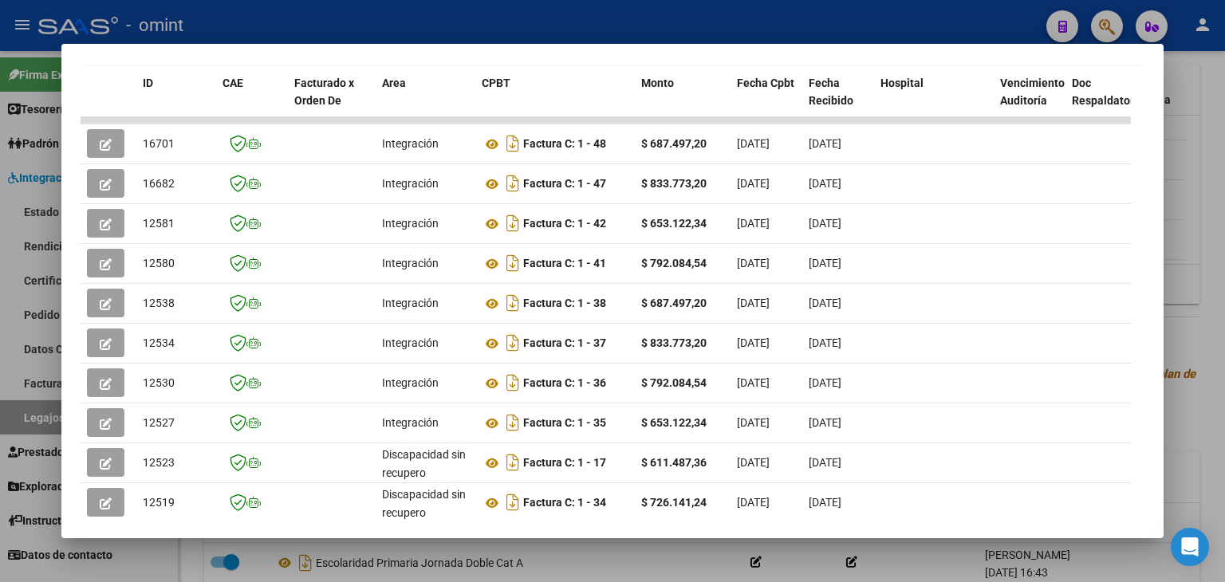
scroll to position [399, 0]
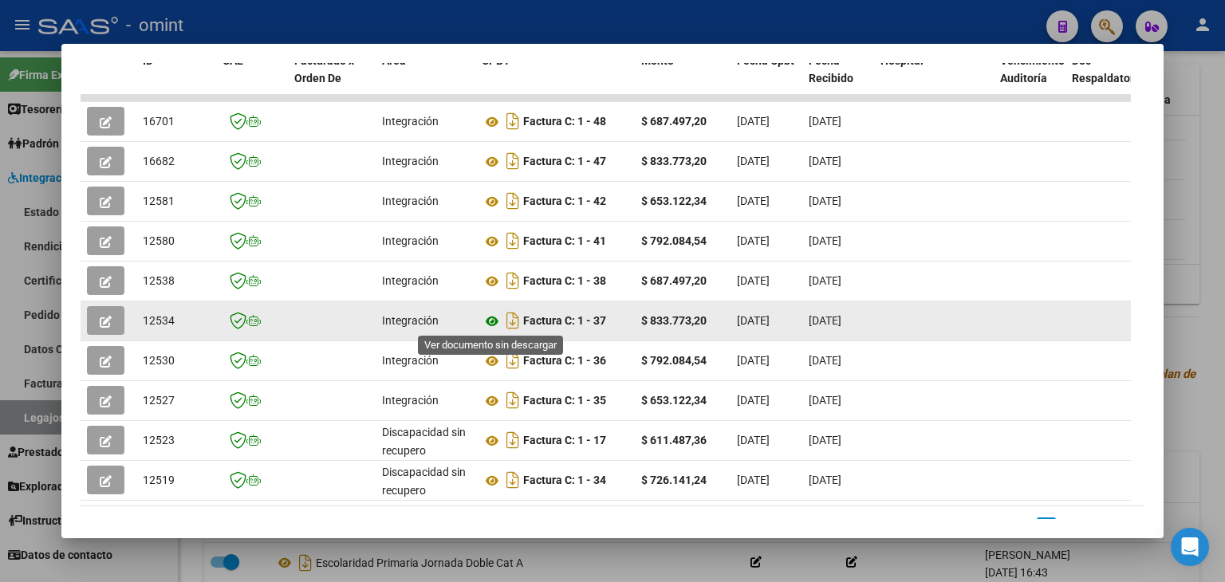
click at [489, 318] on icon at bounding box center [492, 321] width 21 height 19
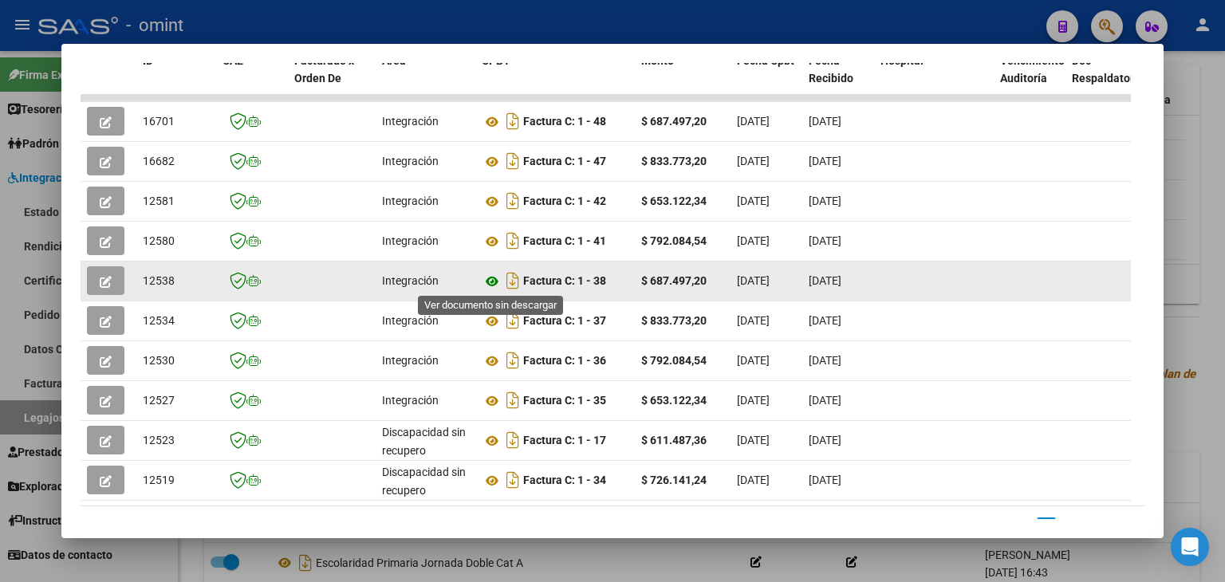
click at [485, 278] on icon at bounding box center [492, 281] width 21 height 19
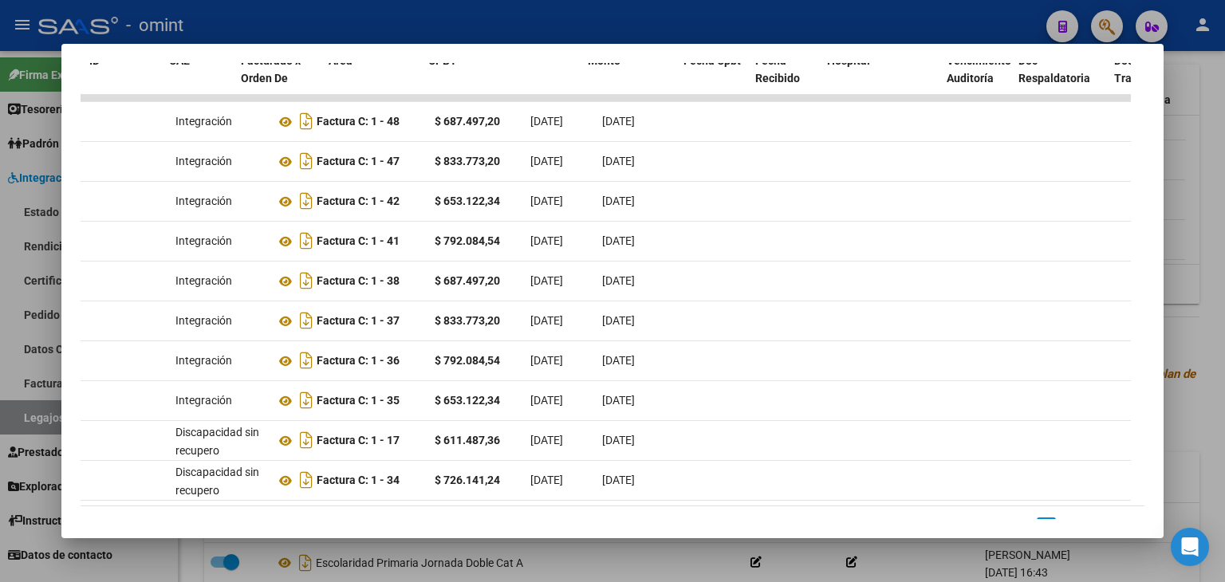
scroll to position [0, 0]
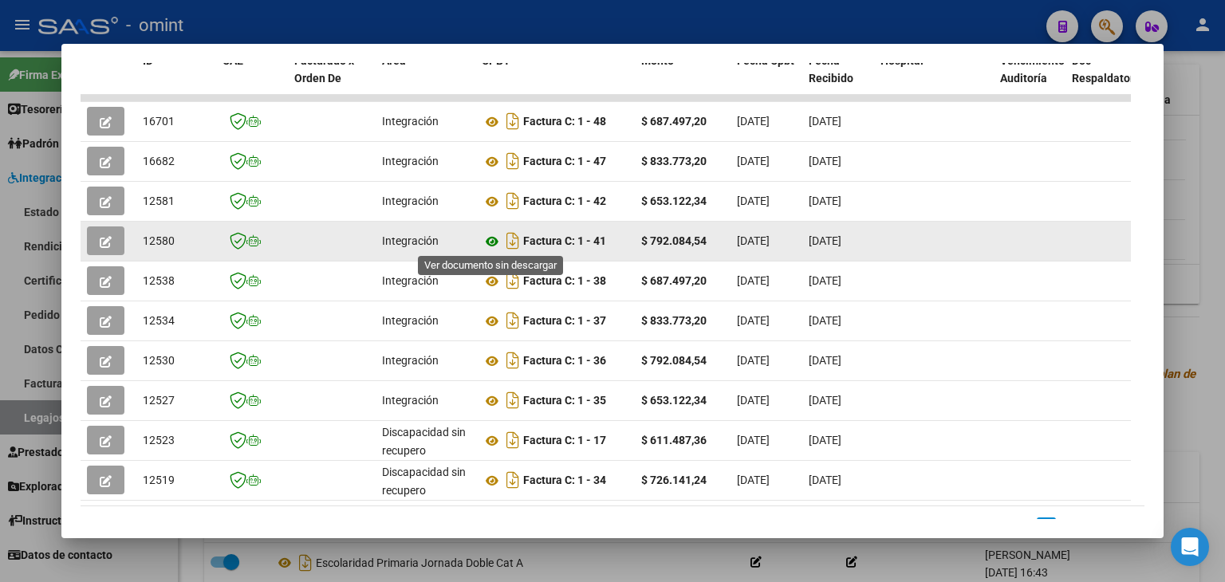
click at [492, 235] on icon at bounding box center [492, 241] width 21 height 19
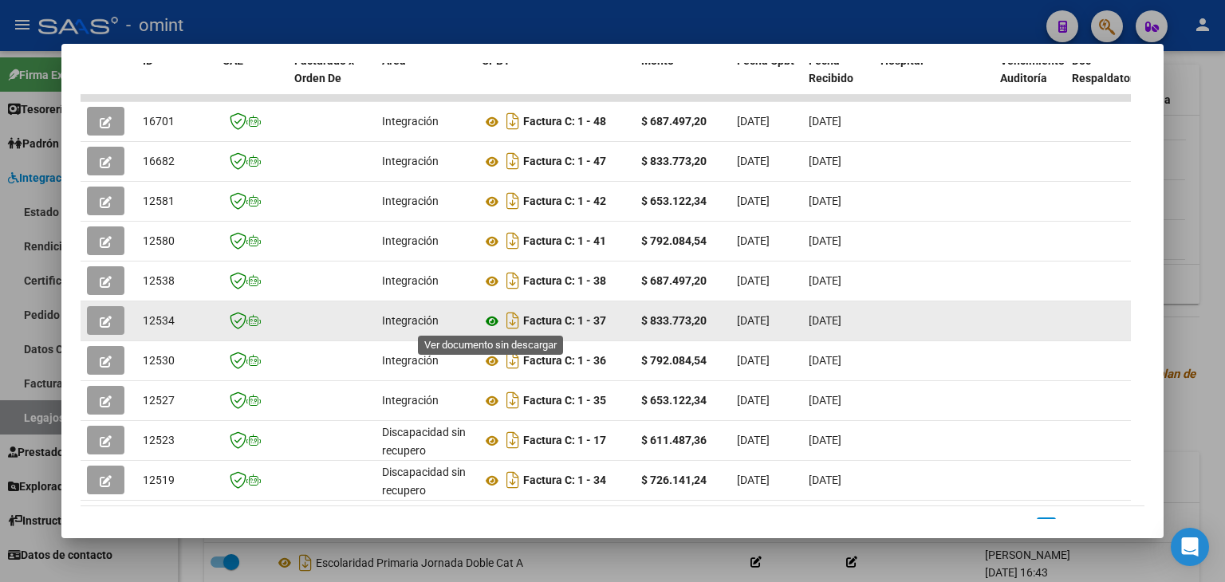
click at [491, 320] on icon at bounding box center [492, 321] width 21 height 19
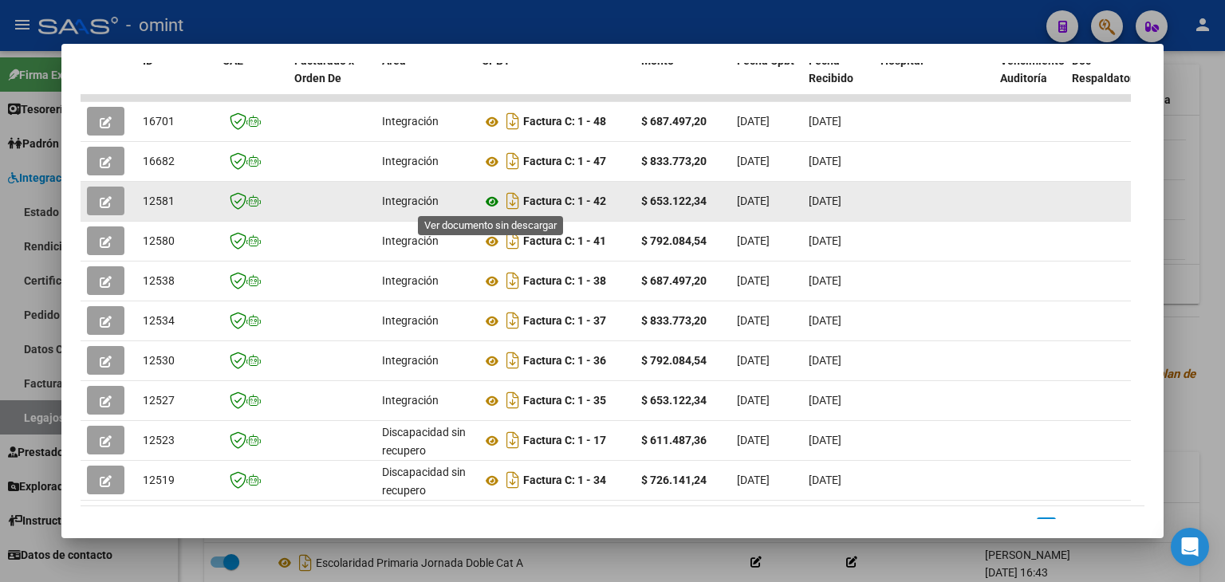
click at [491, 199] on icon at bounding box center [492, 201] width 21 height 19
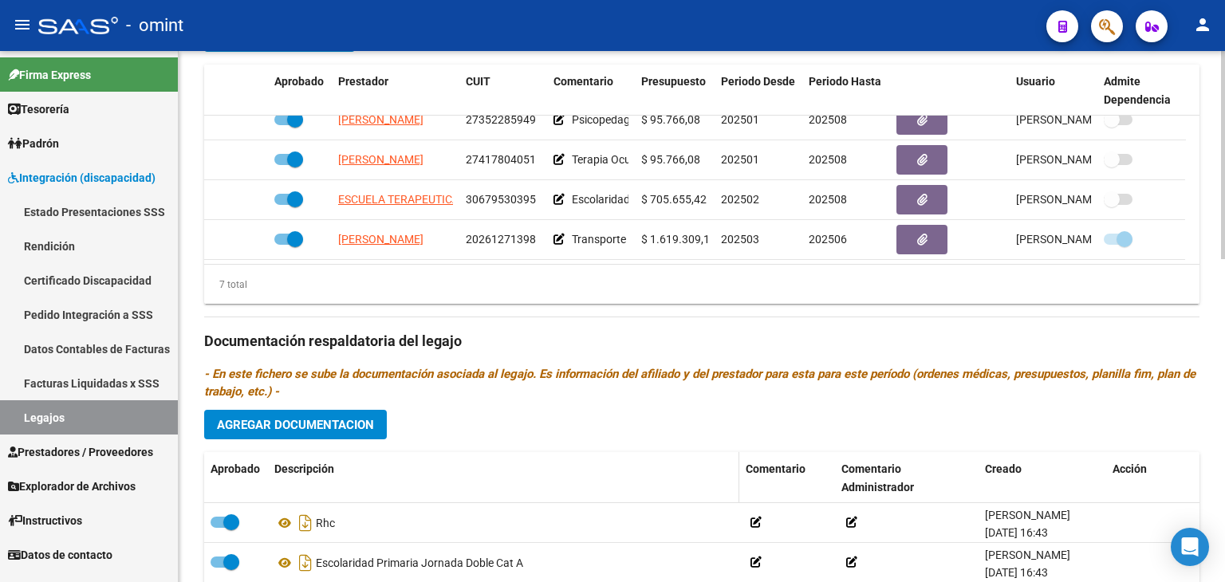
scroll to position [823, 0]
